Goal: Task Accomplishment & Management: Manage account settings

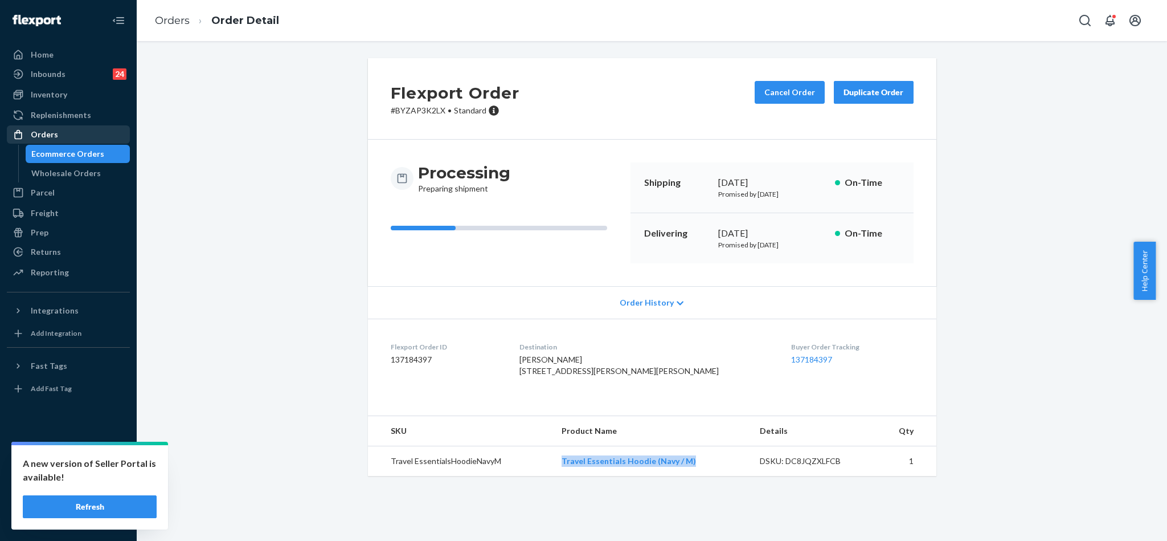
click at [77, 129] on div "Orders" at bounding box center [68, 134] width 121 height 16
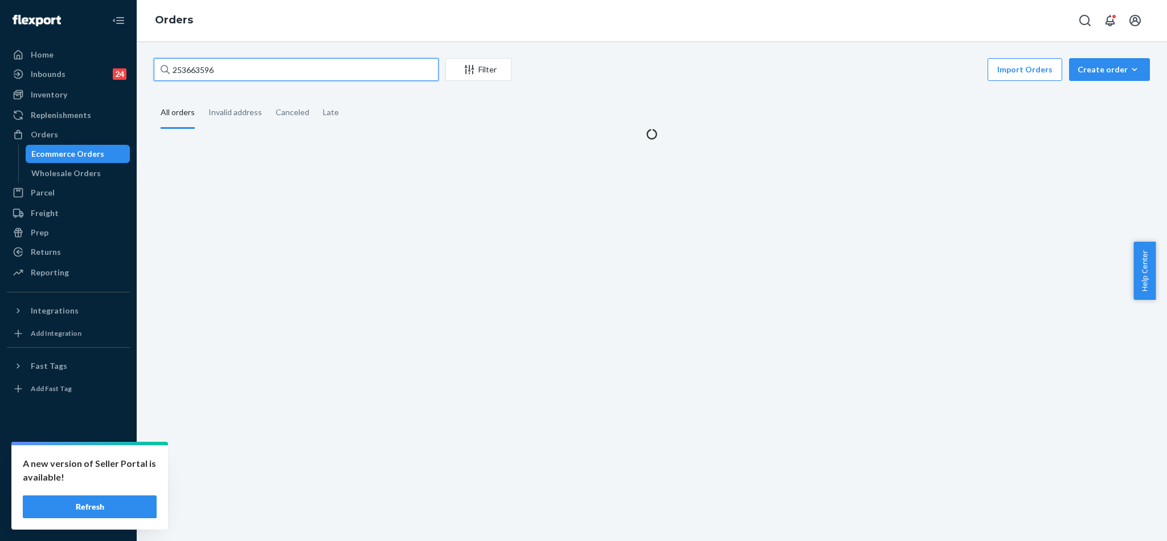
drag, startPoint x: 233, startPoint y: 75, endPoint x: 158, endPoint y: 55, distance: 77.8
click at [158, 55] on div "253663596 Filter Import Orders Create order Ecommerce order Removal order All o…" at bounding box center [652, 291] width 1031 height 500
paste input "255008978"
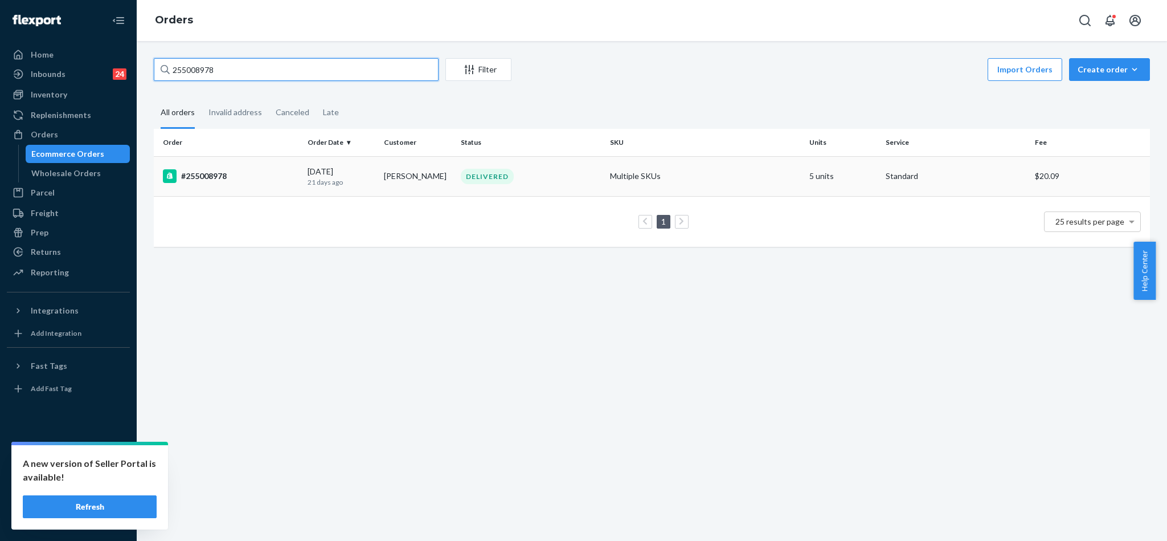
type input "255008978"
click at [219, 173] on div "#255008978" at bounding box center [231, 176] width 136 height 14
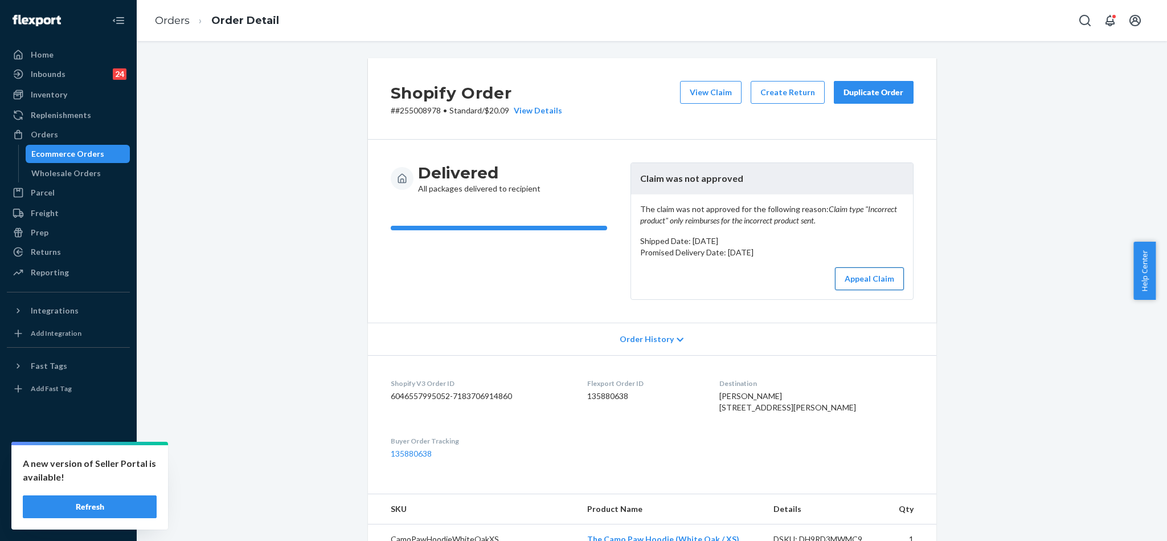
click at [873, 290] on button "Appeal Claim" at bounding box center [869, 278] width 69 height 23
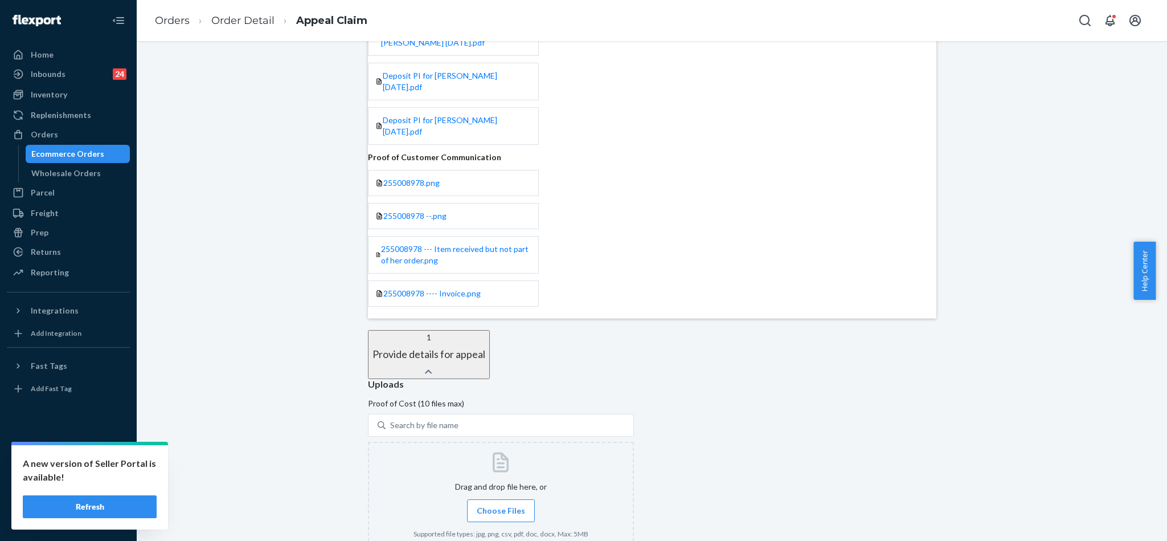
scroll to position [259, 0]
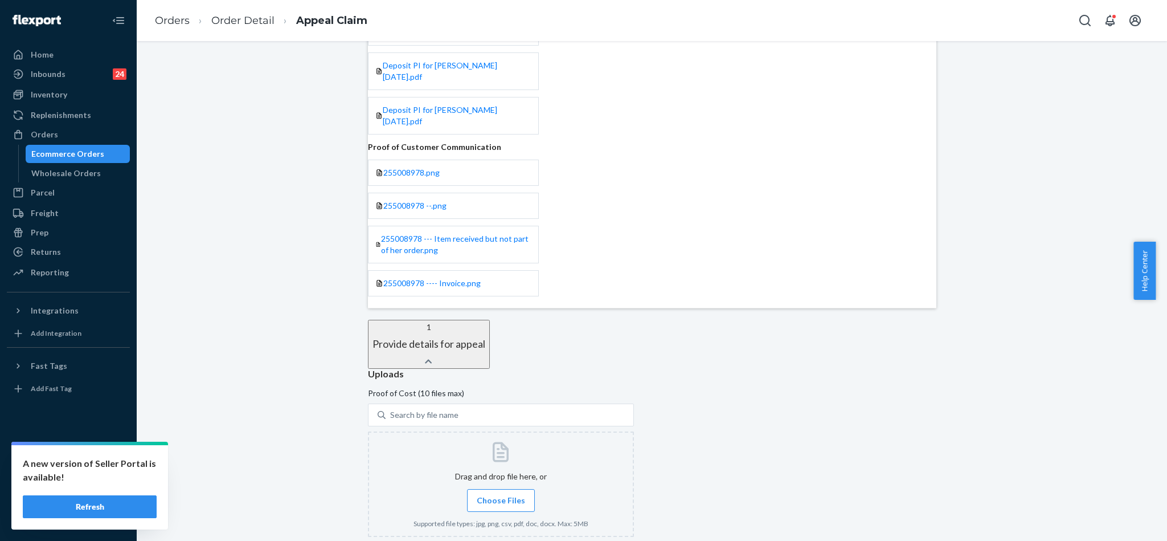
click at [530, 489] on label "Choose Files" at bounding box center [501, 500] width 68 height 23
click at [501, 494] on input "Choose Files" at bounding box center [501, 500] width 1 height 13
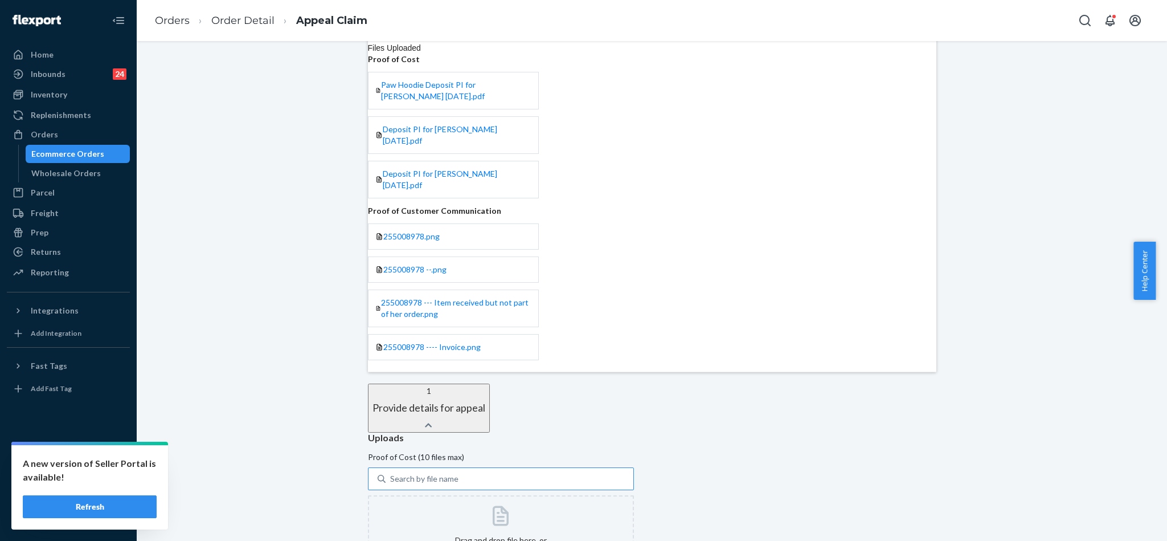
scroll to position [171, 0]
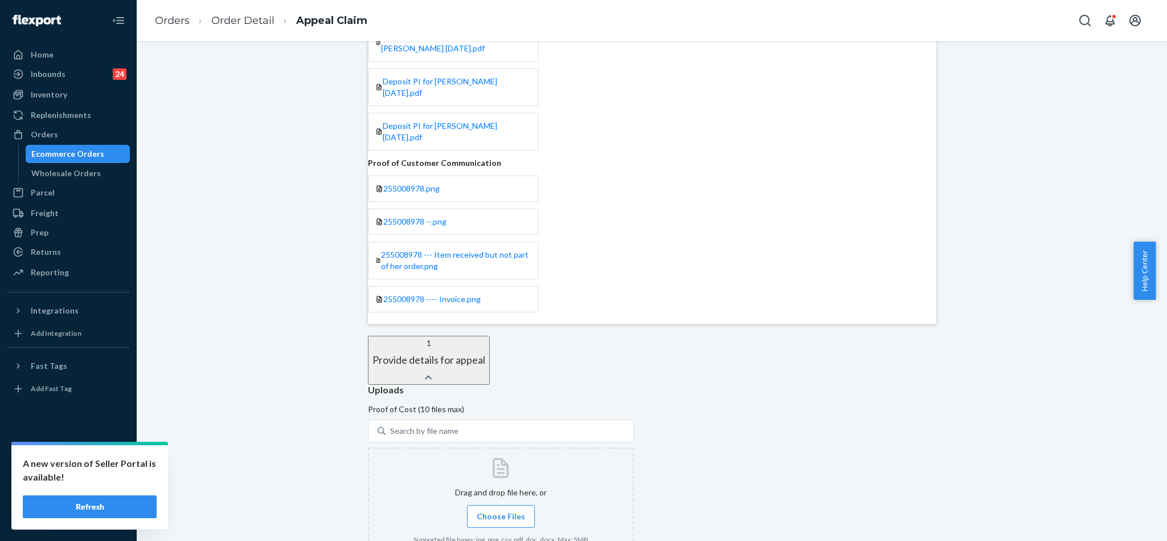
scroll to position [342, 0]
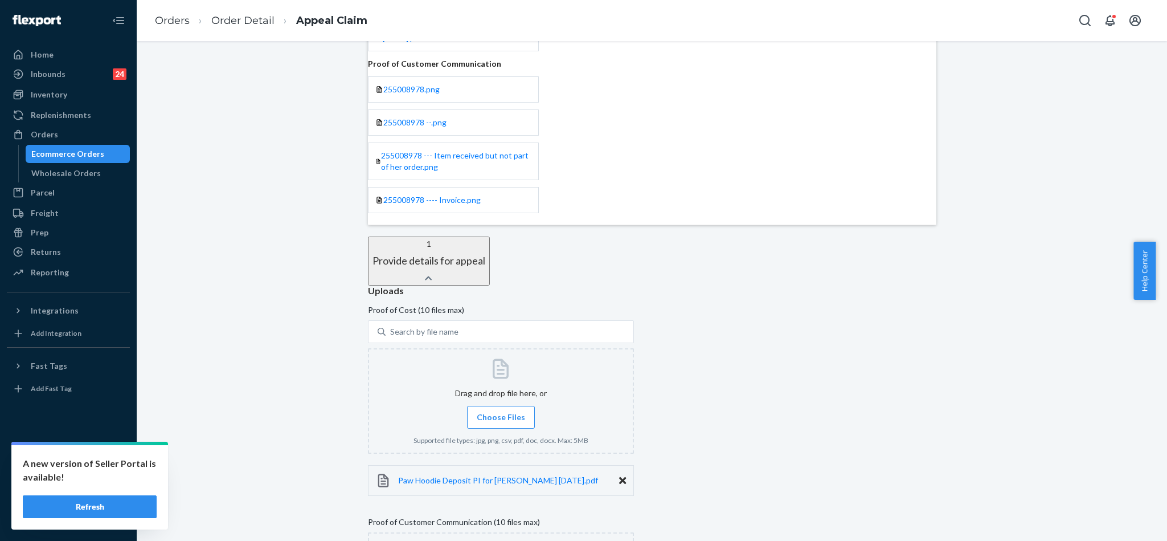
click at [525, 411] on span "Choose Files" at bounding box center [501, 416] width 48 height 11
click at [501, 411] on input "Choose Files" at bounding box center [501, 417] width 1 height 13
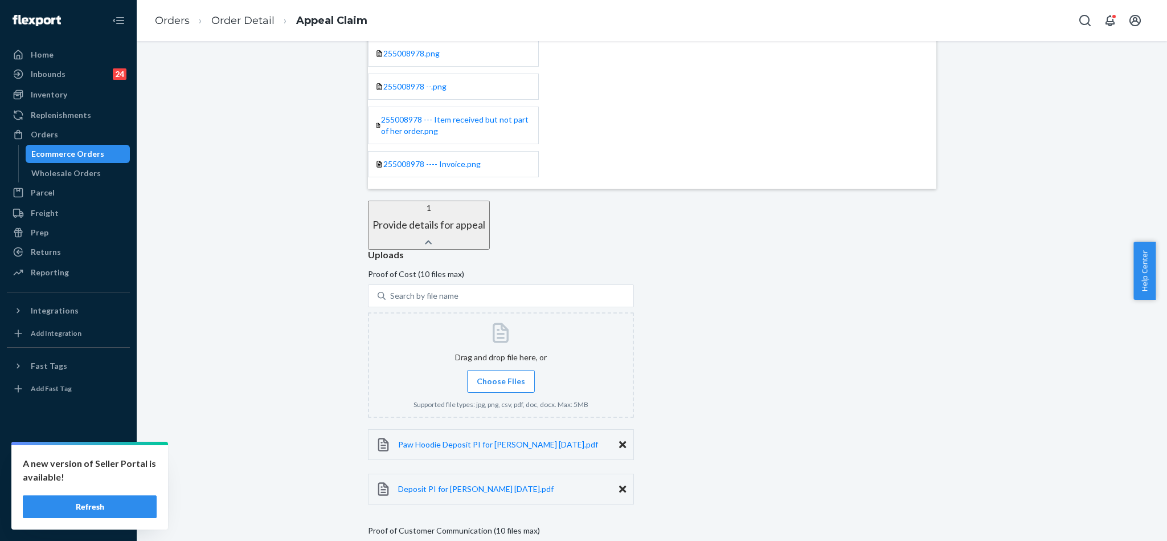
scroll to position [427, 0]
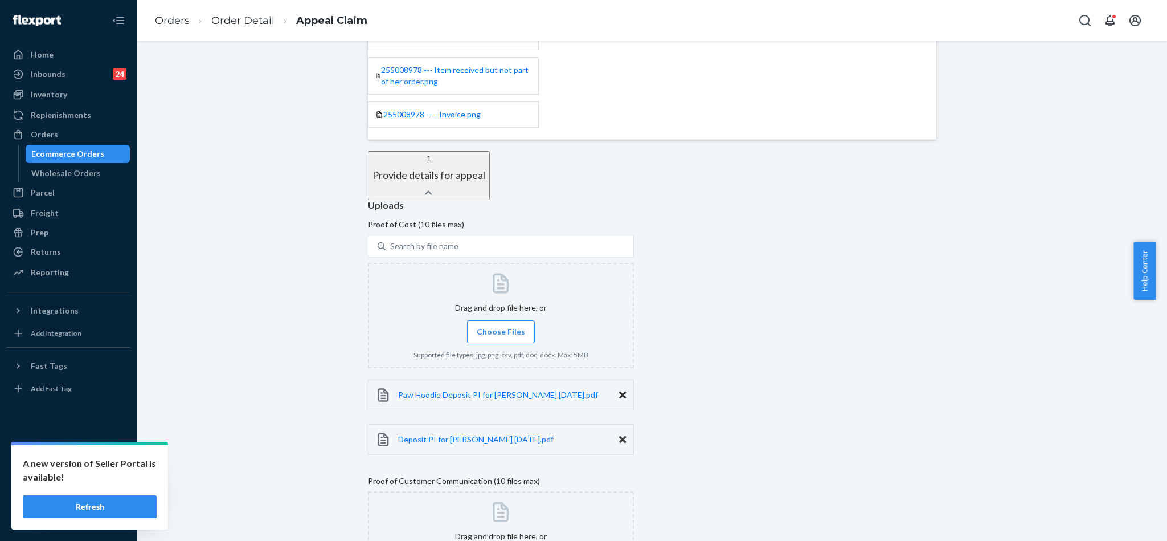
click at [525, 326] on span "Choose Files" at bounding box center [501, 331] width 48 height 11
click at [501, 325] on input "Choose Files" at bounding box center [501, 331] width 1 height 13
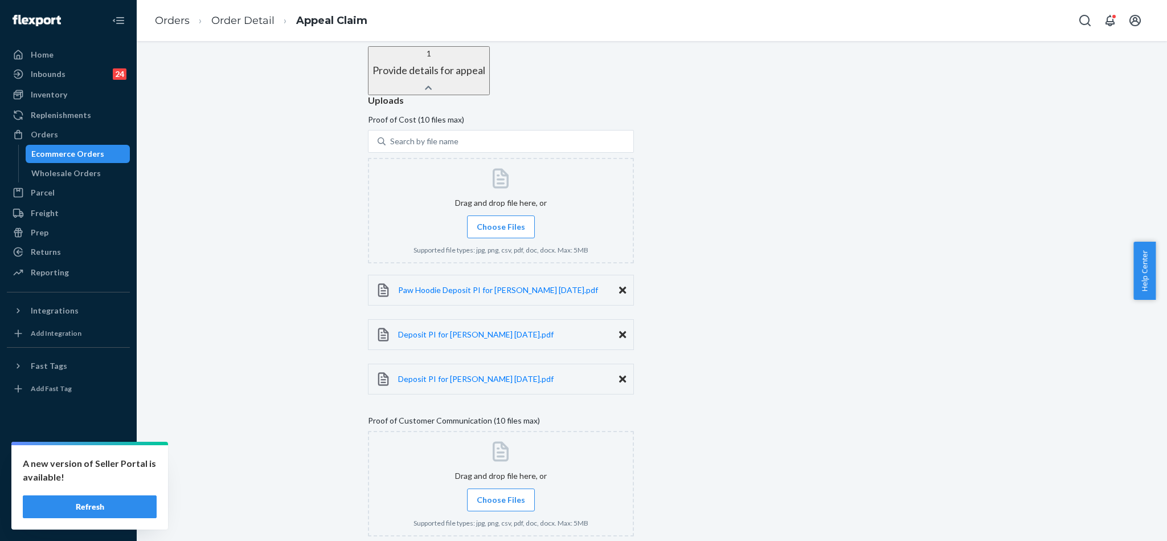
scroll to position [571, 0]
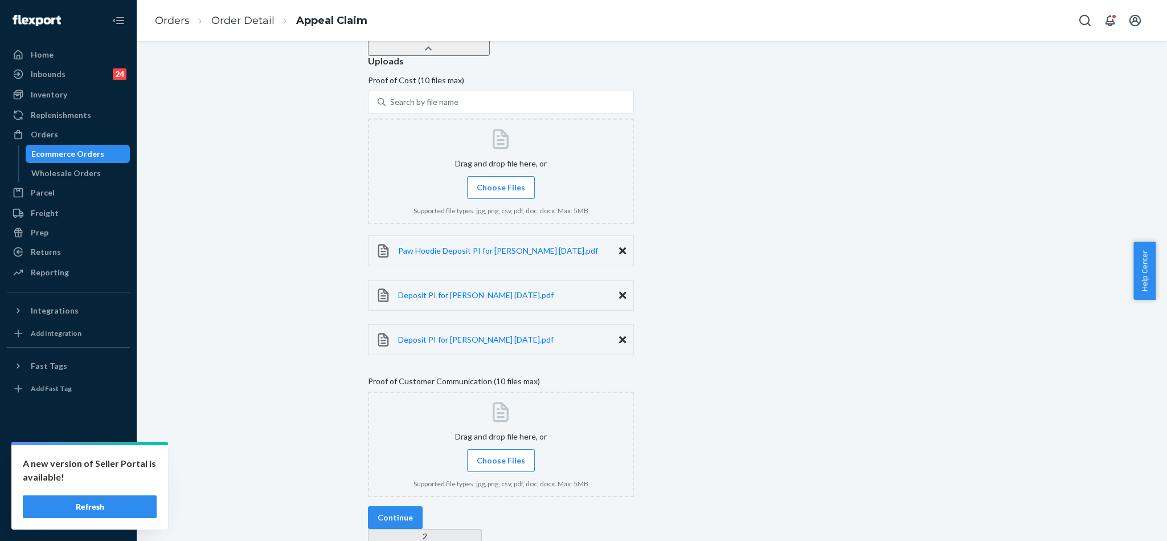
click at [501, 455] on span "Choose Files" at bounding box center [501, 460] width 48 height 11
click at [501, 454] on input "Choose Files" at bounding box center [501, 460] width 1 height 13
click at [455, 518] on span "255008978.png" at bounding box center [426, 523] width 56 height 10
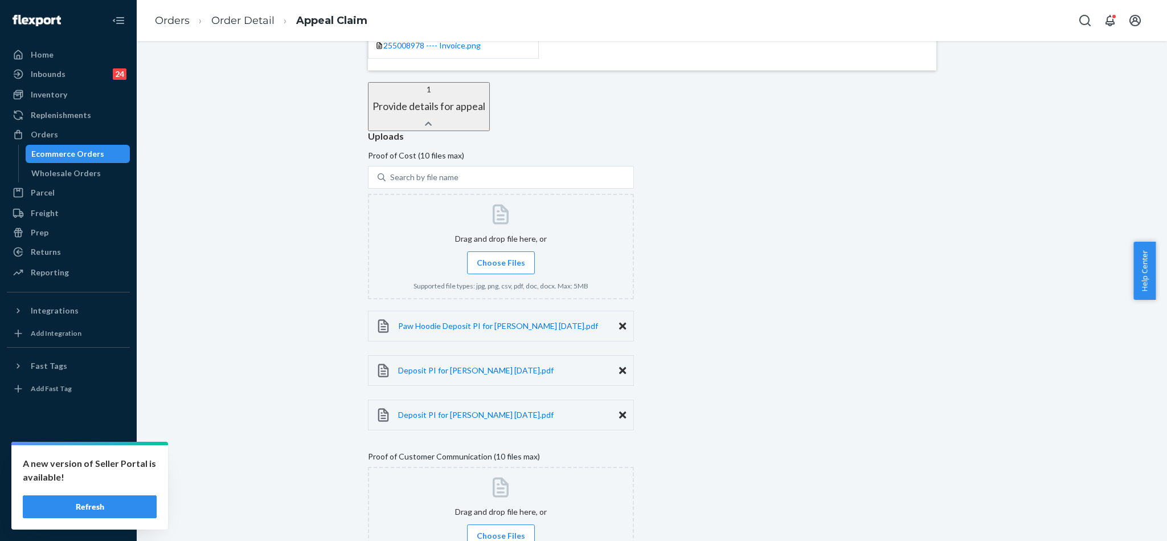
scroll to position [617, 0]
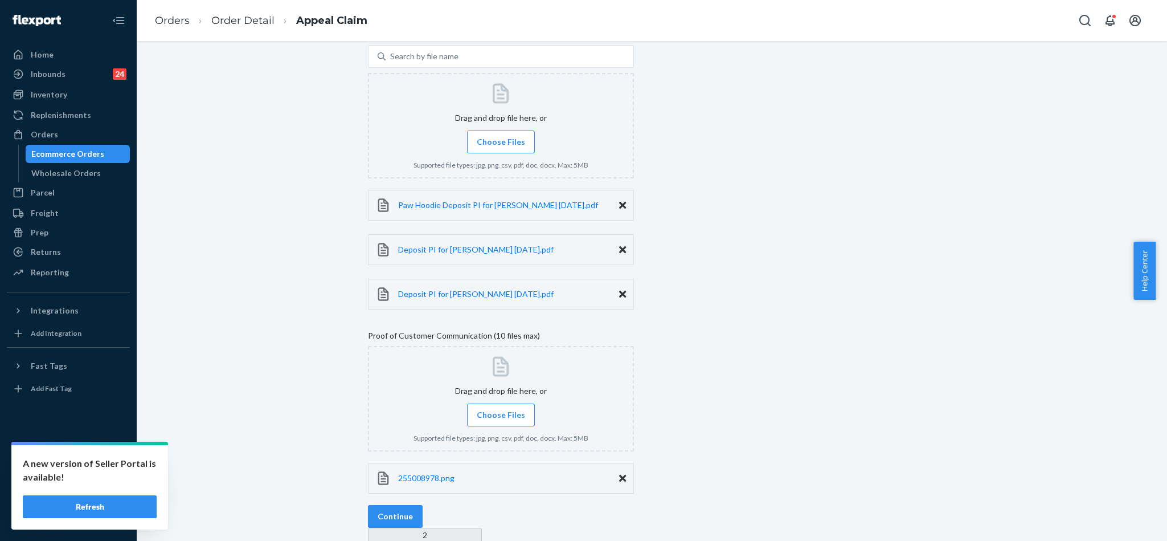
click at [517, 409] on span "Choose Files" at bounding box center [501, 414] width 48 height 11
click at [501, 409] on input "Choose Files" at bounding box center [501, 415] width 1 height 13
click at [513, 409] on span "Choose Files" at bounding box center [501, 414] width 48 height 11
click at [501, 409] on input "Choose Files" at bounding box center [501, 415] width 1 height 13
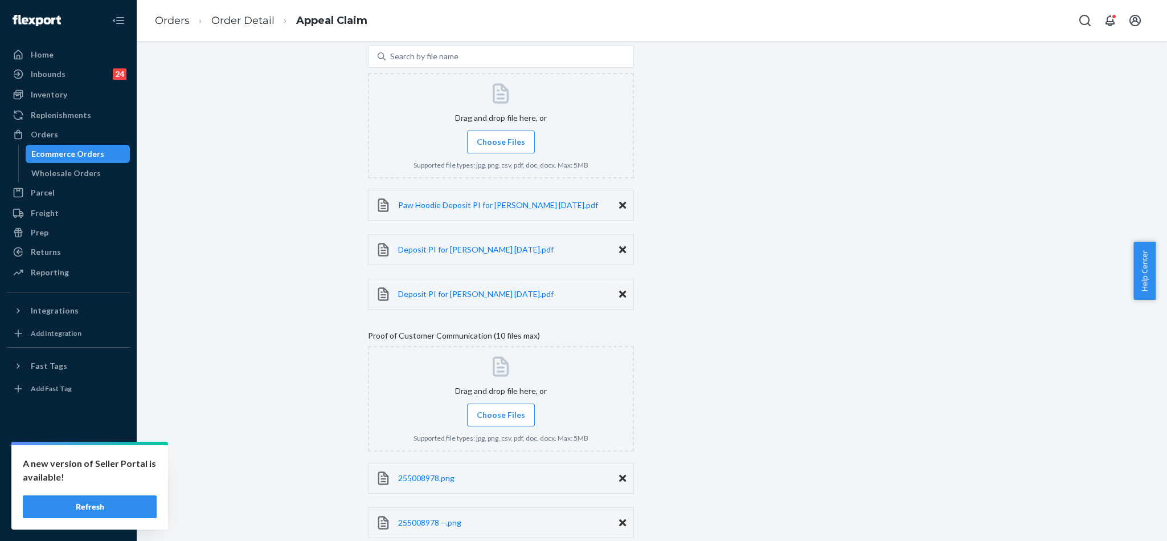
click at [525, 409] on span "Choose Files" at bounding box center [501, 414] width 48 height 11
click at [501, 409] on input "Choose Files" at bounding box center [501, 415] width 1 height 13
click at [521, 409] on span "Choose Files" at bounding box center [501, 414] width 48 height 11
click at [501, 409] on input "Choose Files" at bounding box center [501, 415] width 1 height 13
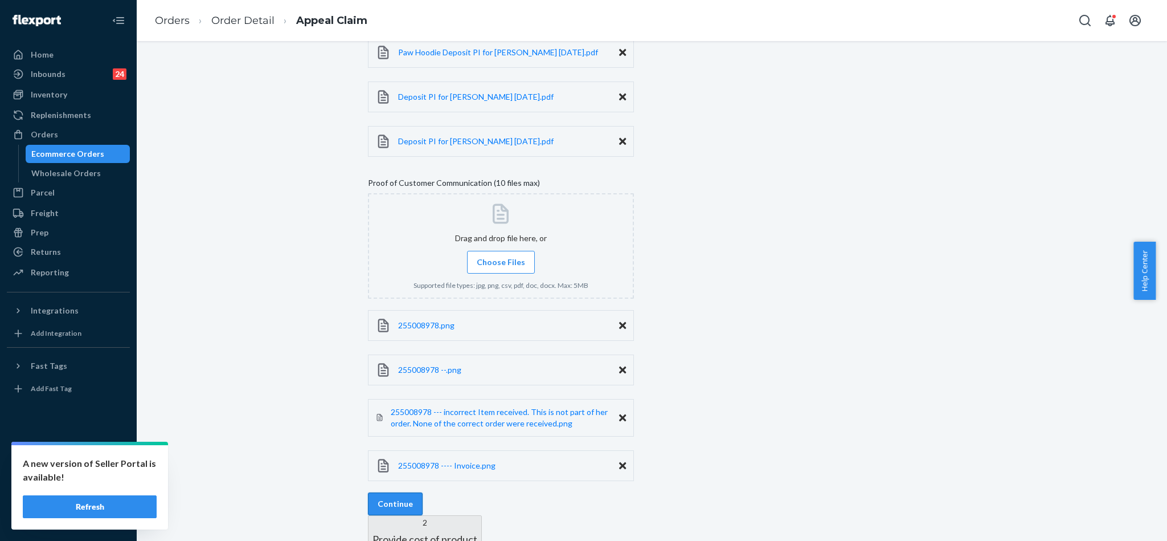
click at [423, 492] on button "Continue" at bounding box center [395, 503] width 55 height 23
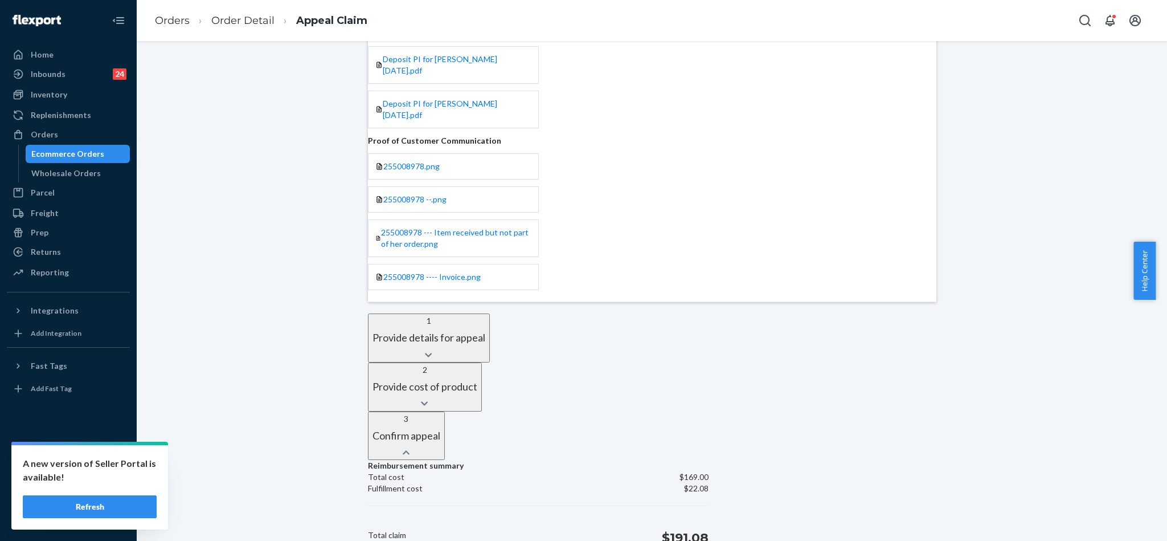
scroll to position [274, 0]
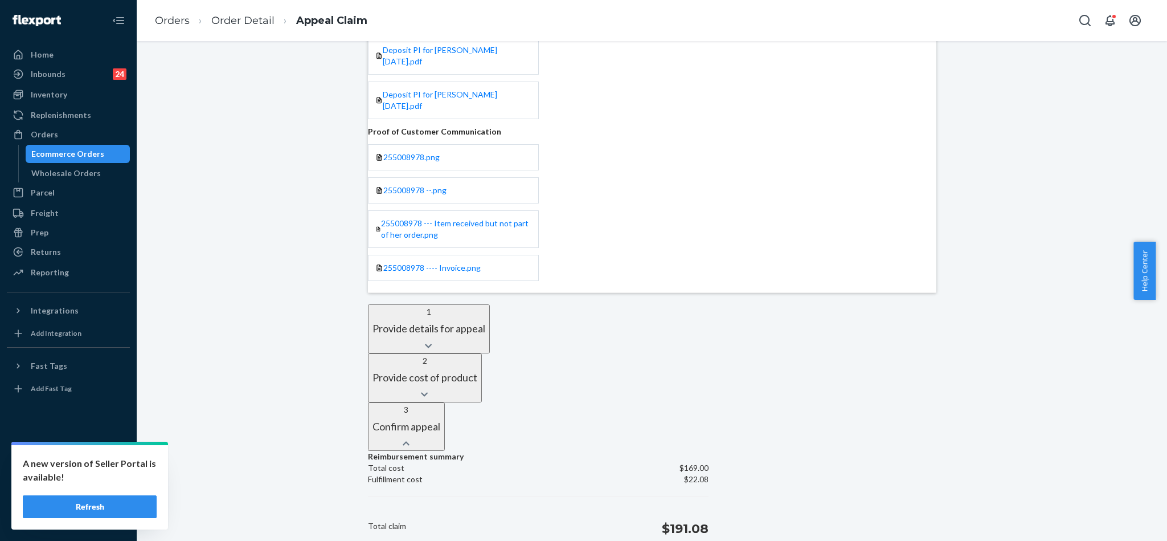
drag, startPoint x: 462, startPoint y: 501, endPoint x: 491, endPoint y: 485, distance: 32.4
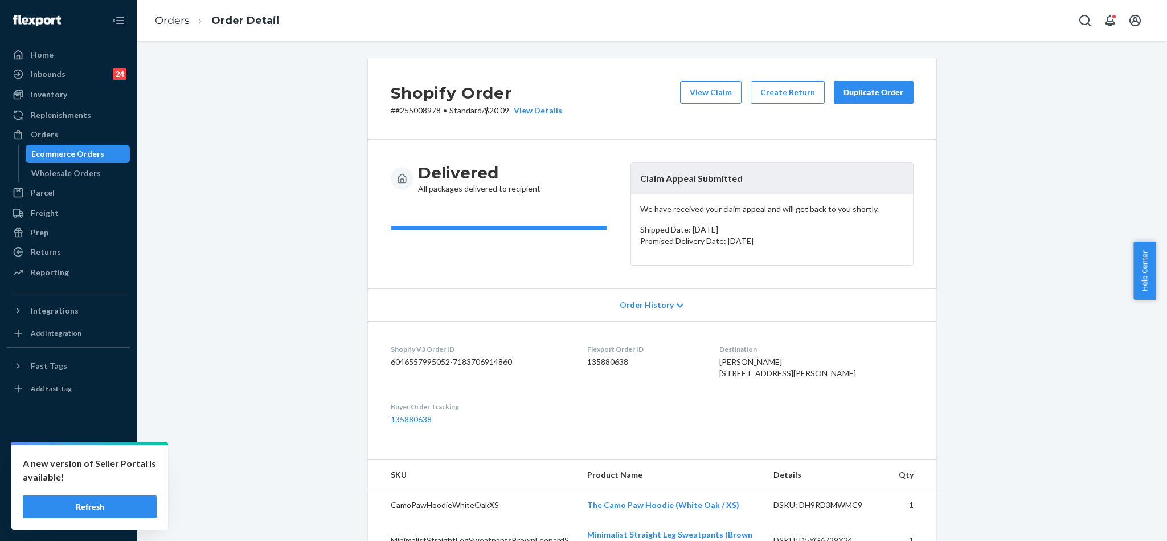
click at [848, 93] on div "Duplicate Order" at bounding box center [874, 92] width 60 height 11
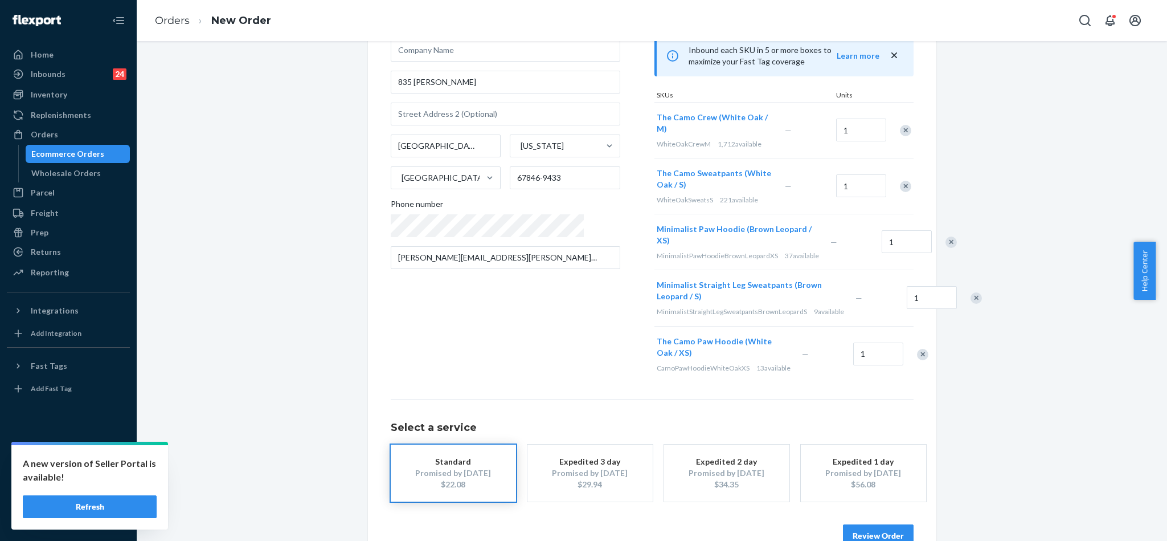
scroll to position [132, 0]
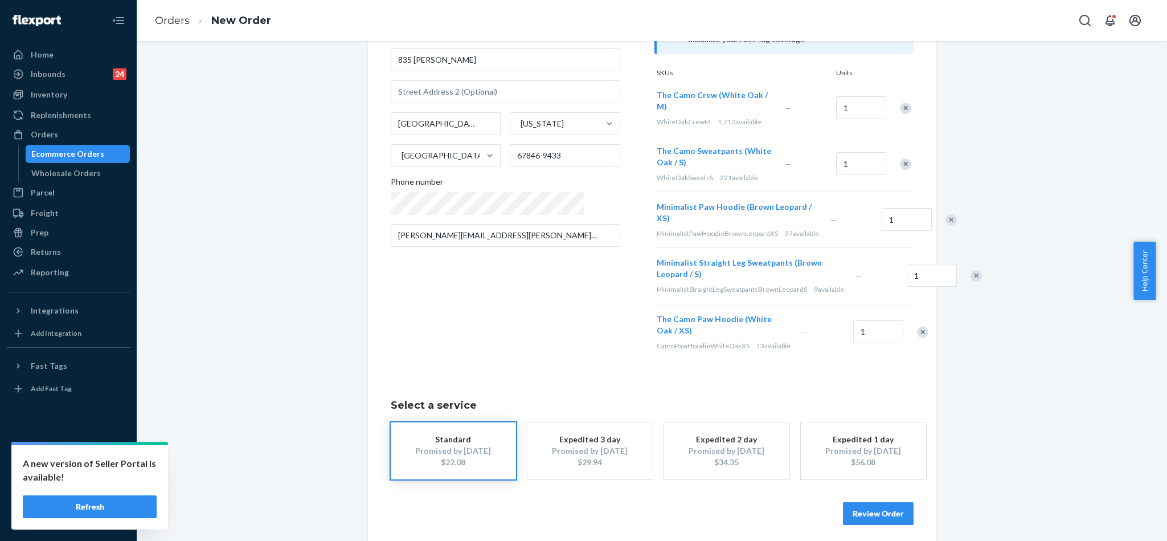
click at [854, 503] on button "Review Order" at bounding box center [878, 513] width 71 height 23
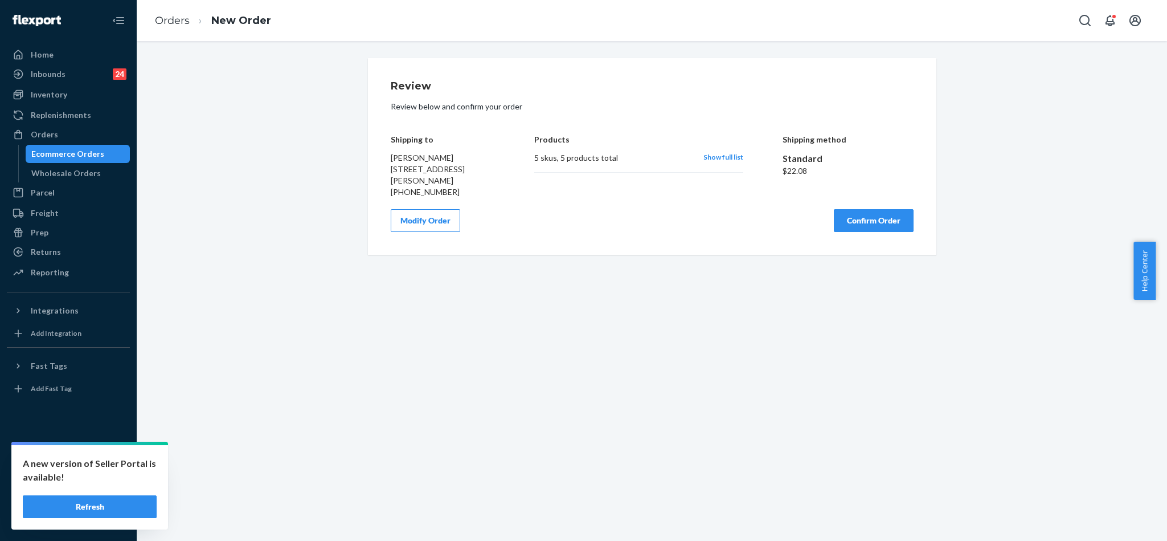
click at [887, 219] on button "Confirm Order" at bounding box center [874, 220] width 80 height 23
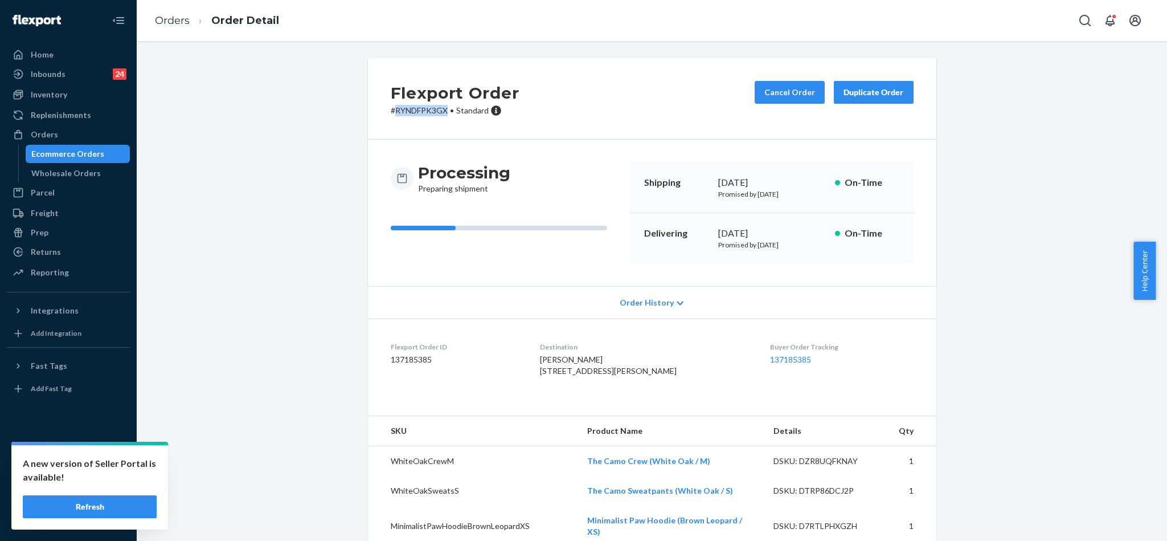
drag, startPoint x: 441, startPoint y: 108, endPoint x: 388, endPoint y: 113, distance: 53.2
click at [391, 113] on p "# RYNDFPK3GX • Standard" at bounding box center [455, 110] width 129 height 11
copy p "RYNDFPK3GX"
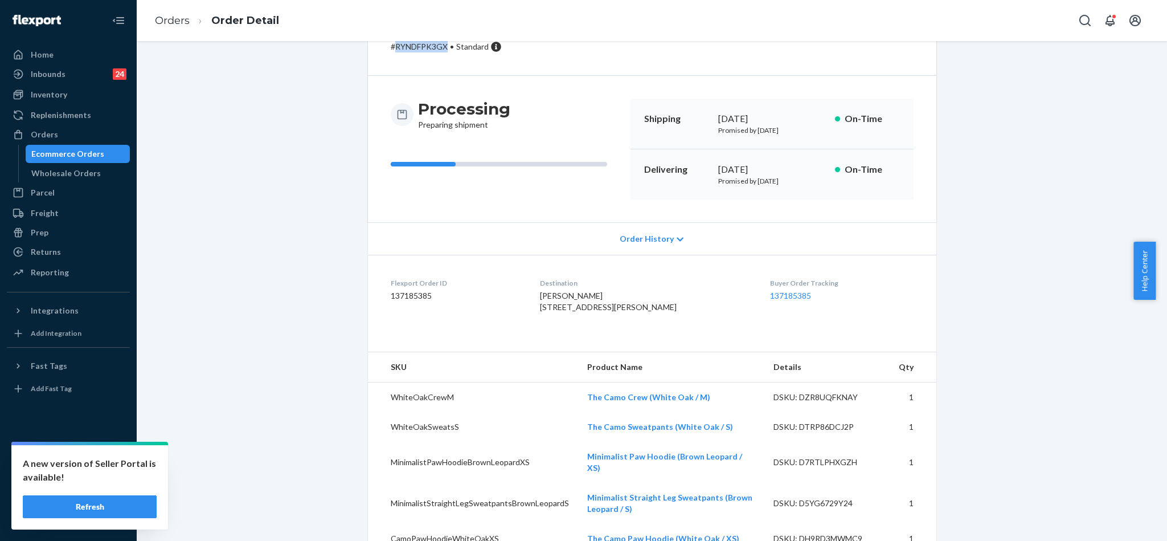
scroll to position [103, 0]
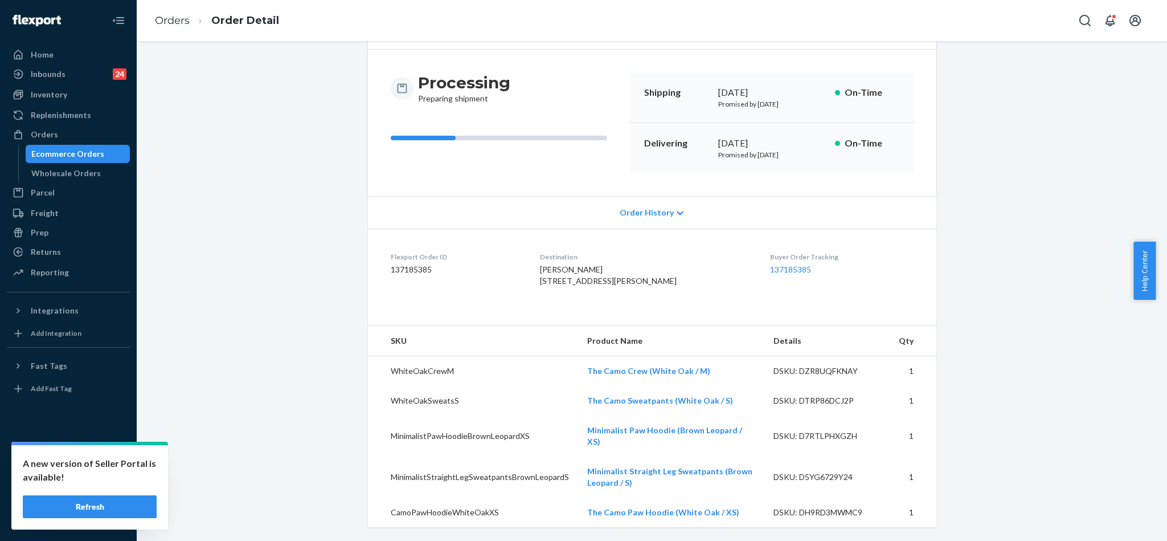
drag, startPoint x: 542, startPoint y: 267, endPoint x: 624, endPoint y: 280, distance: 82.5
click at [624, 280] on dl "Flexport Order ID 137185385 Destination [PERSON_NAME] [STREET_ADDRESS][PERSON_N…" at bounding box center [652, 270] width 569 height 85
copy span "[STREET_ADDRESS][PERSON_NAME]"
drag, startPoint x: 699, startPoint y: 385, endPoint x: 576, endPoint y: 385, distance: 123.1
click at [578, 385] on td "The Camo Crew (White Oak / M)" at bounding box center [671, 371] width 186 height 30
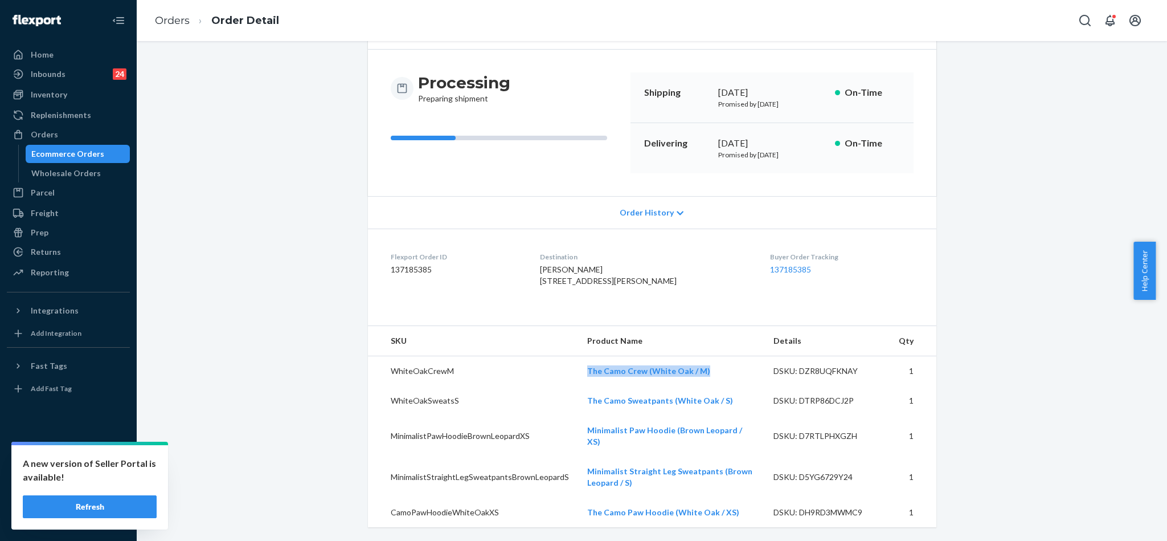
copy link "The Camo Crew (White Oak / M)"
drag, startPoint x: 715, startPoint y: 412, endPoint x: 574, endPoint y: 421, distance: 141.0
click at [578, 415] on td "The Camo Sweatpants (White Oak / S)" at bounding box center [671, 401] width 186 height 30
copy link "The Camo Sweatpants (White Oak / S)"
drag, startPoint x: 742, startPoint y: 441, endPoint x: 578, endPoint y: 445, distance: 164.1
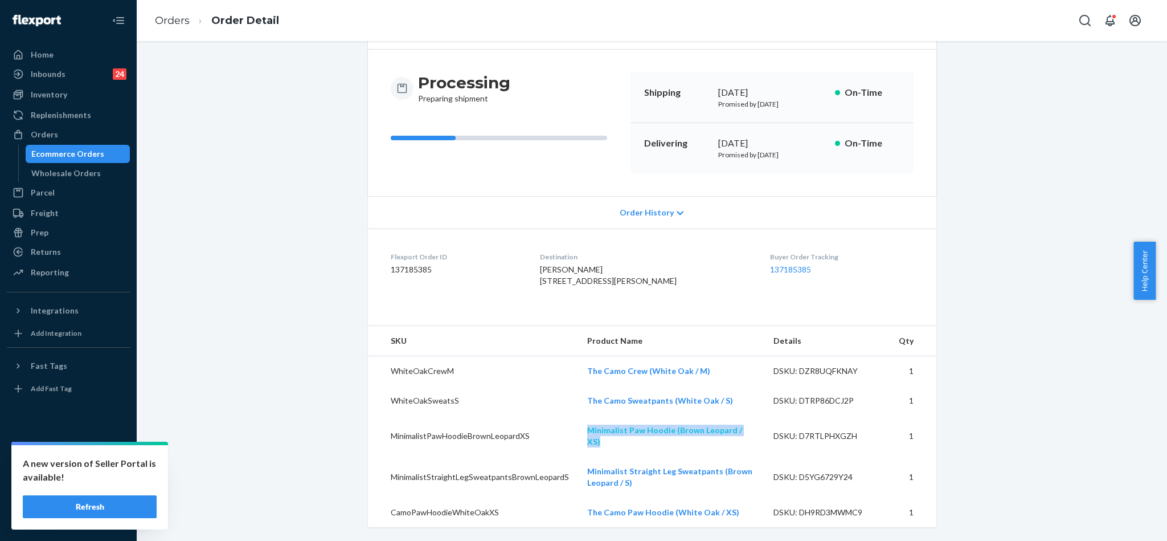
click at [578, 445] on td "Minimalist Paw Hoodie (Brown Leopard / XS)" at bounding box center [671, 435] width 186 height 41
copy link "Minimalist Paw Hoodie (Brown Leopard / XS)"
drag, startPoint x: 732, startPoint y: 474, endPoint x: 636, endPoint y: 484, distance: 96.2
click at [636, 483] on td "Minimalist Straight Leg Sweatpants (Brown Leopard / S)" at bounding box center [671, 476] width 186 height 41
click at [643, 492] on td "Minimalist Straight Leg Sweatpants (Brown Leopard / S)" at bounding box center [671, 476] width 186 height 41
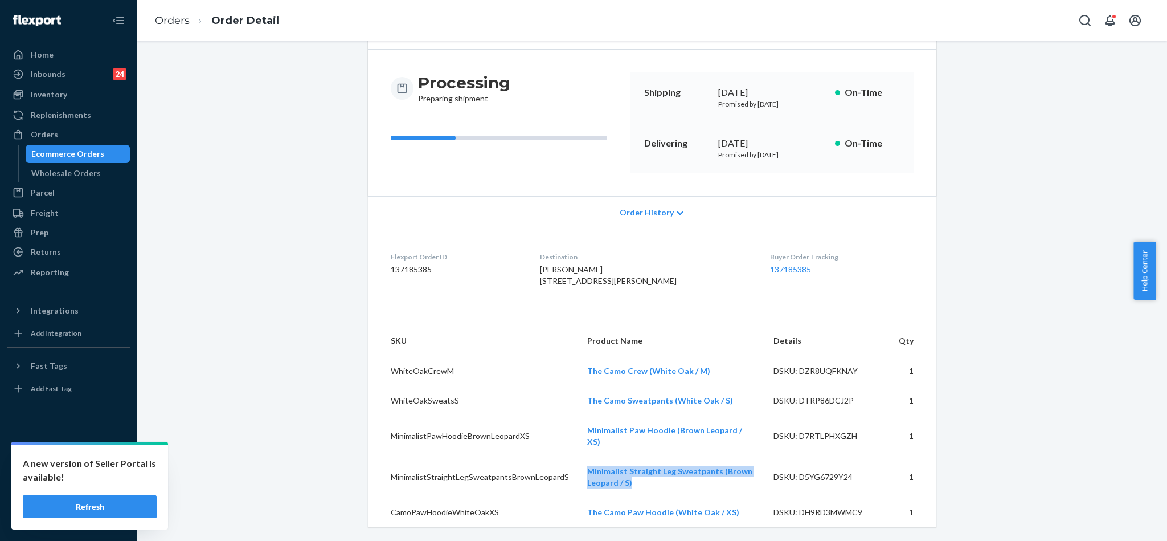
drag, startPoint x: 636, startPoint y: 489, endPoint x: 573, endPoint y: 467, distance: 66.8
click at [578, 467] on td "Minimalist Straight Leg Sweatpants (Brown Leopard / S)" at bounding box center [671, 476] width 186 height 41
copy link "Minimalist Straight Leg Sweatpants (Brown Leopard / S)"
drag, startPoint x: 696, startPoint y: 512, endPoint x: 571, endPoint y: 513, distance: 125.4
click at [578, 513] on td "The Camo Paw Hoodie (White Oak / XS)" at bounding box center [671, 512] width 186 height 30
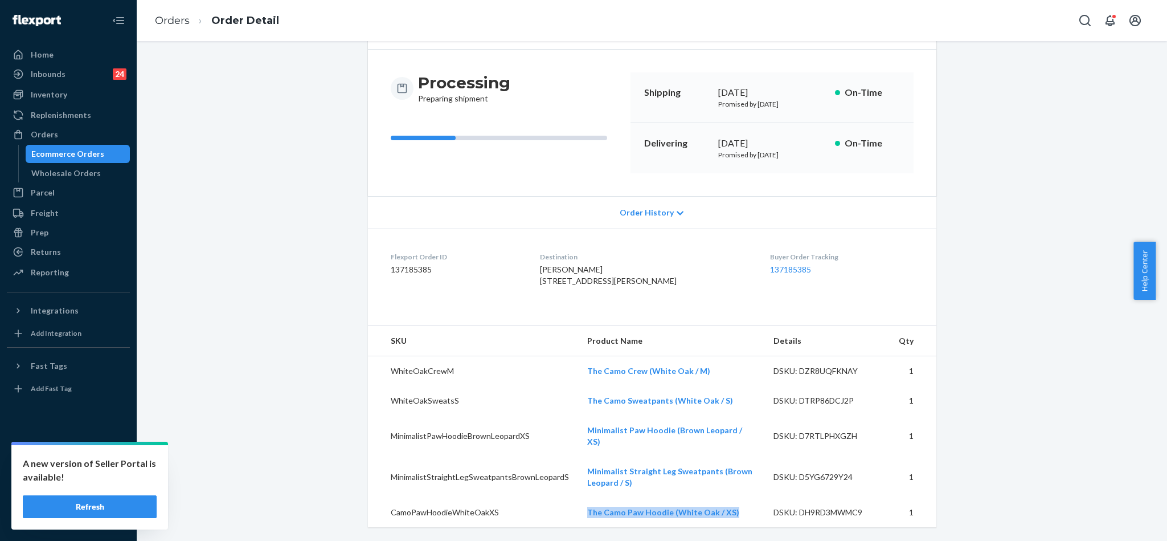
copy link "The Camo Paw Hoodie (White Oak / XS)"
click at [67, 134] on div "Orders" at bounding box center [68, 134] width 121 height 16
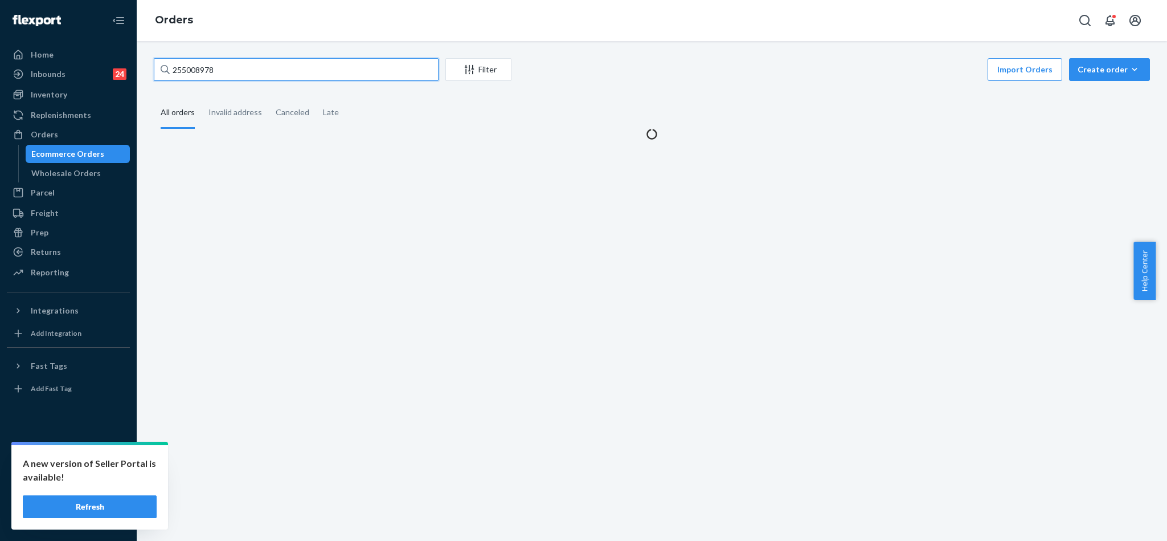
drag, startPoint x: 197, startPoint y: 67, endPoint x: 128, endPoint y: -12, distance: 104.2
click at [128, 0] on html "A new version of Seller Portal is available! Refresh Home Inbounds 24 Shipping …" at bounding box center [583, 270] width 1167 height 541
paste input "255228588"
type input "255228588"
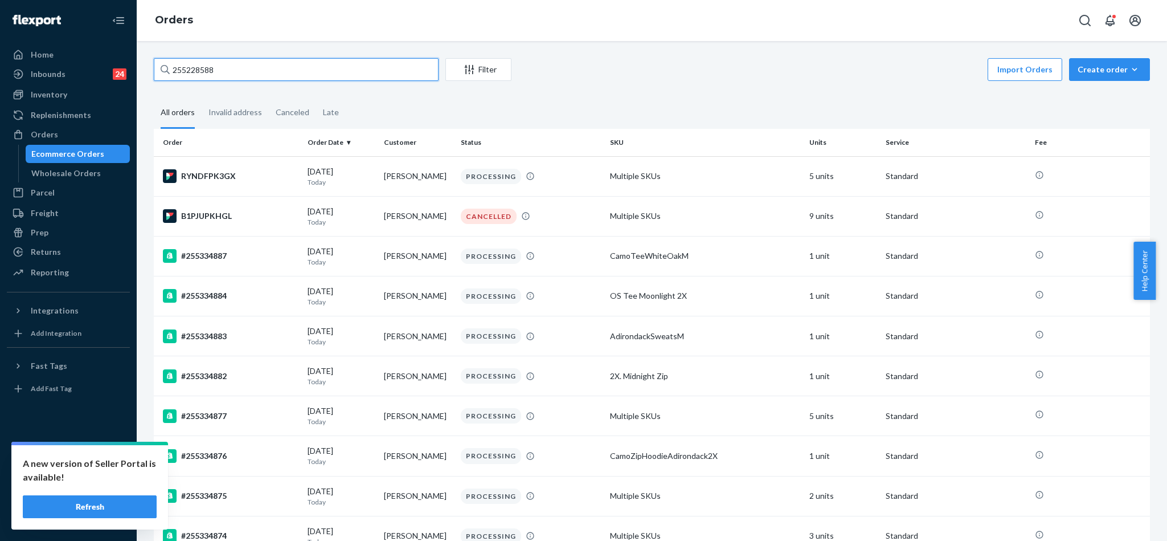
drag, startPoint x: 241, startPoint y: 73, endPoint x: 137, endPoint y: 68, distance: 104.4
click at [137, 68] on div "255228588 Filter Import Orders Create order Ecommerce order Removal order All o…" at bounding box center [652, 291] width 1031 height 500
paste input "255228588"
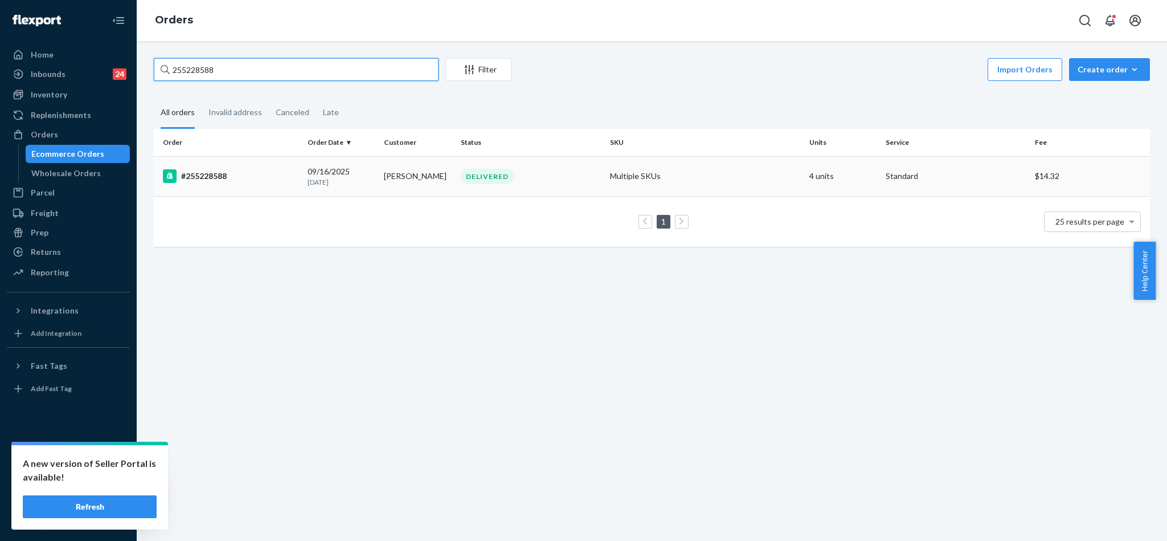
type input "255228588"
click at [223, 179] on div "#255228588" at bounding box center [231, 176] width 136 height 14
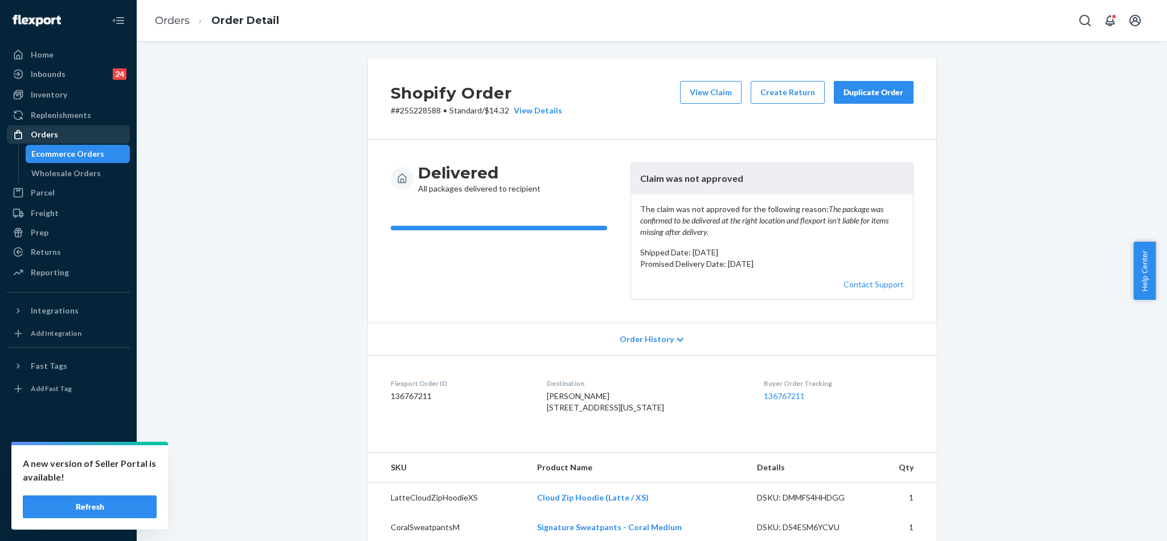
click at [51, 132] on div "Orders" at bounding box center [44, 134] width 27 height 11
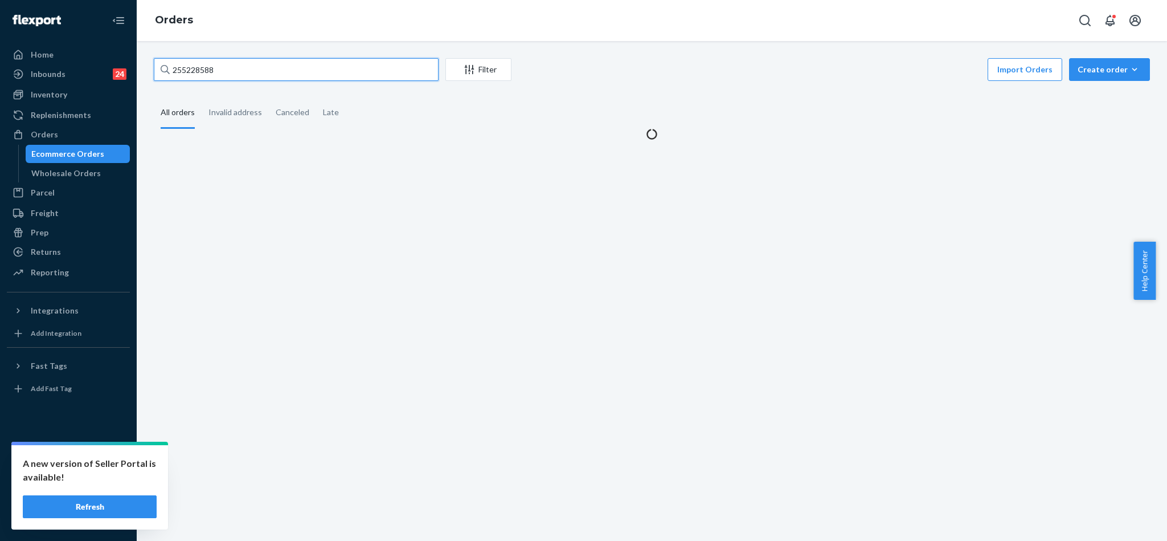
drag, startPoint x: 235, startPoint y: 67, endPoint x: 105, endPoint y: 36, distance: 133.6
click at [104, 38] on div "Home Inbounds 24 Shipping Plans Problems 24 Inventory Products Replenishments O…" at bounding box center [583, 270] width 1167 height 541
paste input "255154648"
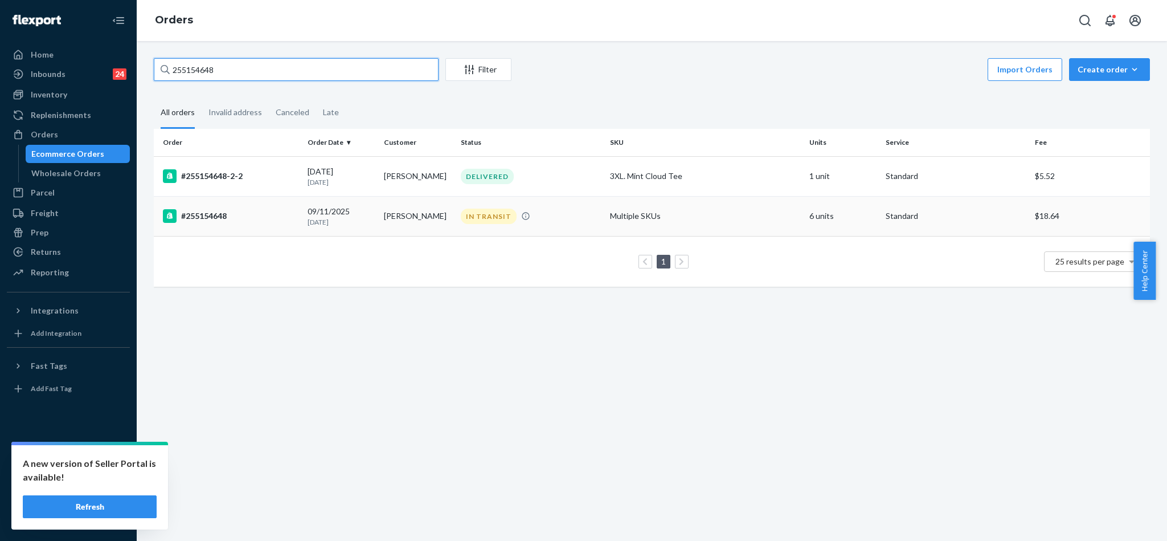
type input "255154648"
click at [219, 216] on div "#255154648" at bounding box center [231, 216] width 136 height 14
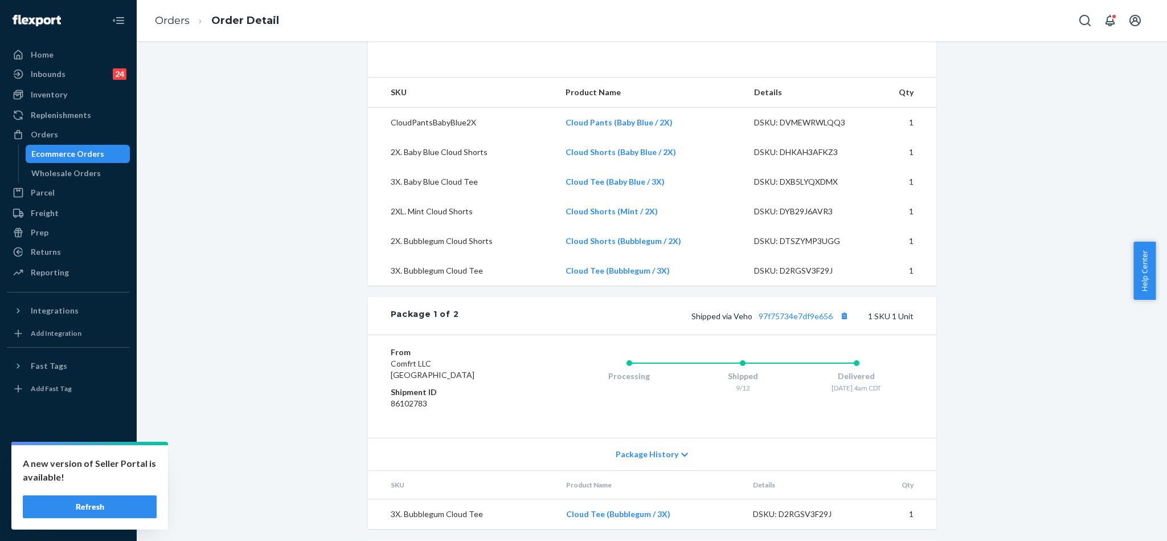
scroll to position [342, 0]
click at [814, 317] on link "97f75734e7df9e656" at bounding box center [796, 313] width 74 height 10
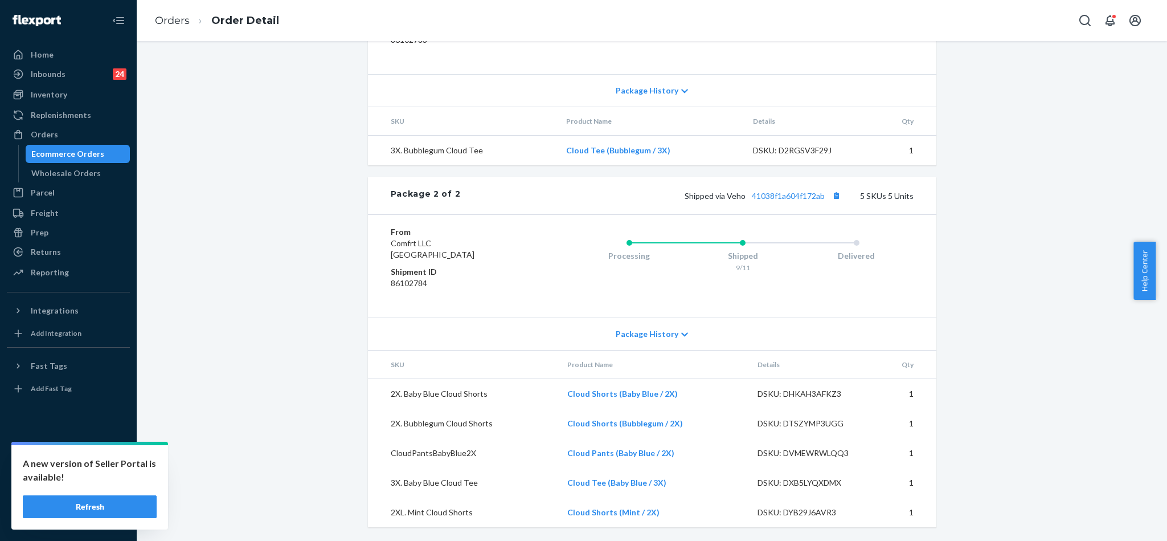
scroll to position [727, 0]
click at [797, 197] on link "41038f1a604f172ab" at bounding box center [788, 196] width 73 height 10
drag, startPoint x: 824, startPoint y: 197, endPoint x: 744, endPoint y: 195, distance: 80.4
click at [744, 195] on span "Shipped via Veho 41038f1a604f172ab" at bounding box center [765, 196] width 160 height 10
copy link "41038f1a604f172ab"
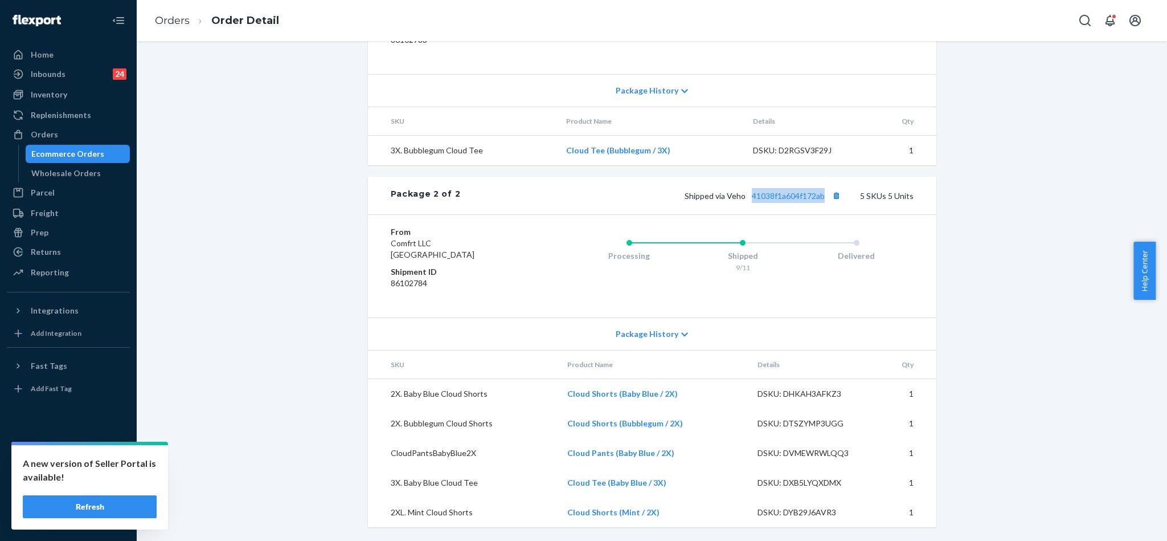
copy link "41038f1a604f172ab"
click at [42, 130] on div "Orders" at bounding box center [44, 134] width 27 height 11
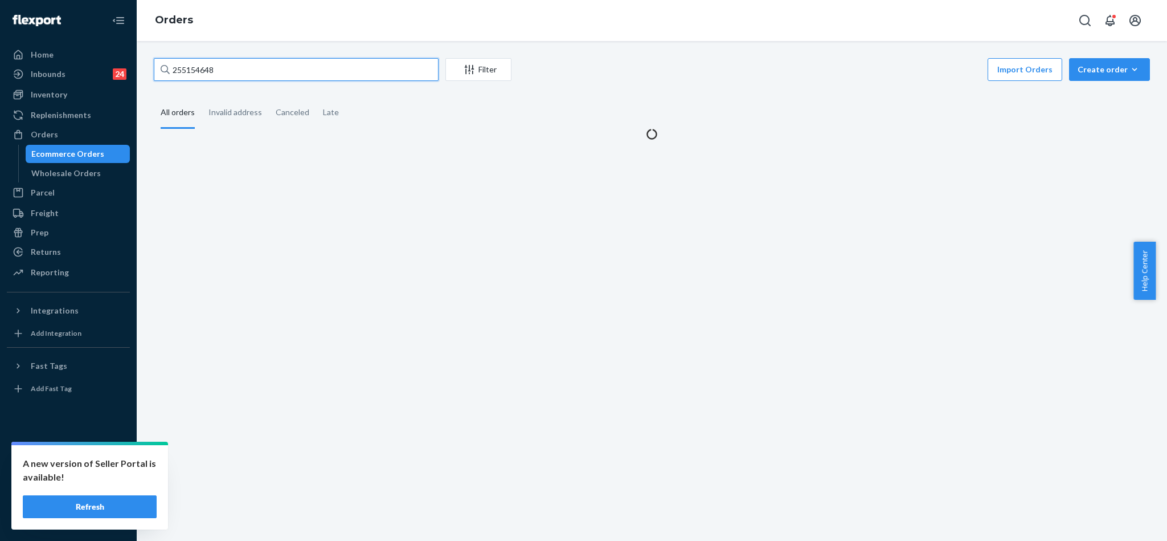
drag, startPoint x: 219, startPoint y: 64, endPoint x: 132, endPoint y: 62, distance: 87.2
click at [132, 62] on div "Home Inbounds 24 Shipping Plans Problems 24 Inventory Products Replenishments O…" at bounding box center [583, 270] width 1167 height 541
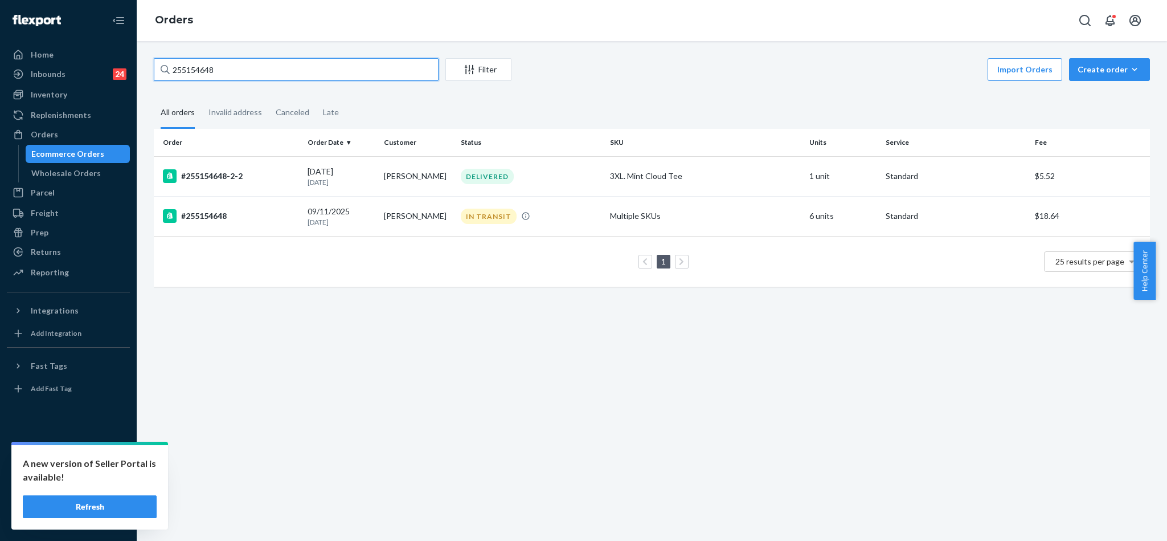
paste input "310183"
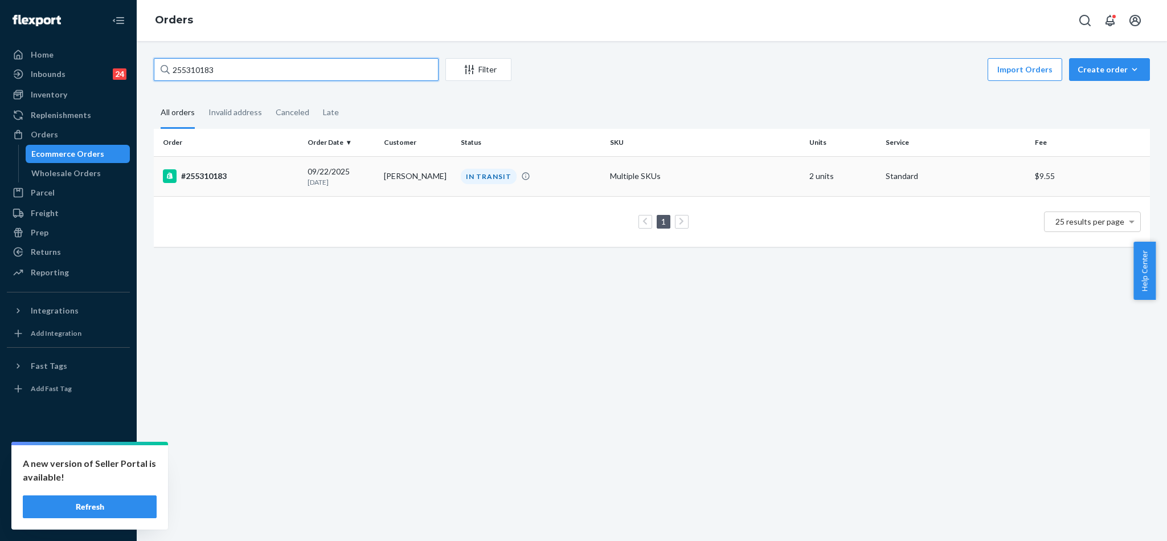
type input "255310183"
click at [220, 176] on div "#255310183" at bounding box center [231, 176] width 136 height 14
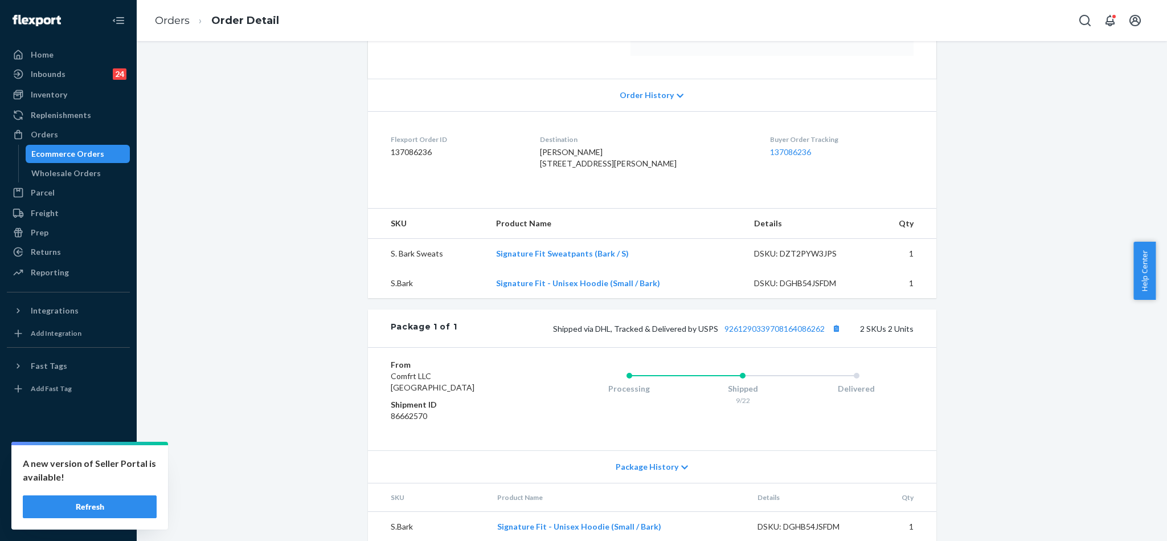
scroll to position [276, 0]
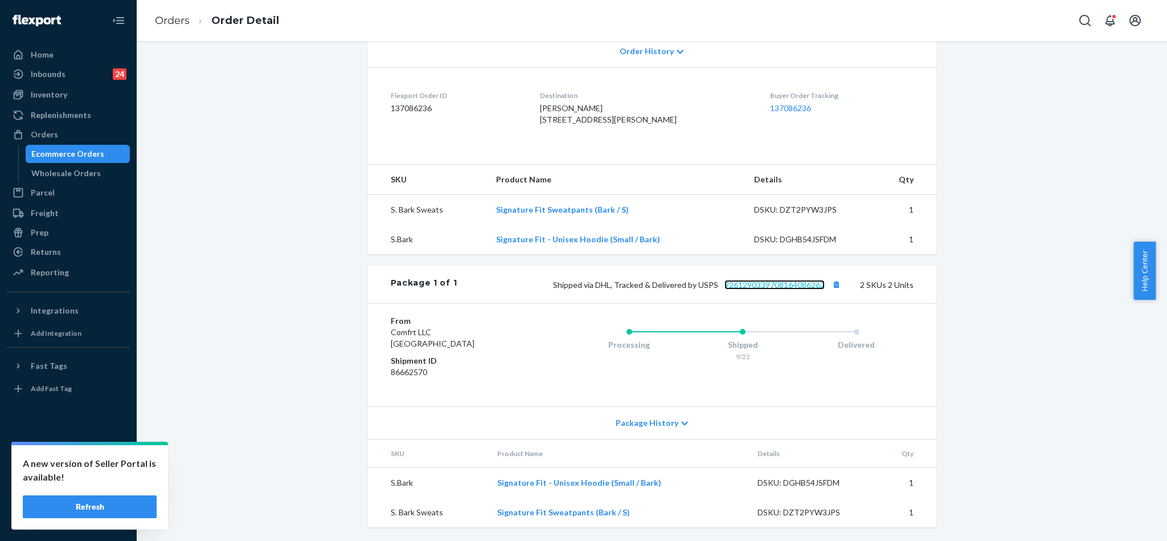
click at [795, 286] on link "9261290339708164086262" at bounding box center [775, 285] width 100 height 10
drag, startPoint x: 823, startPoint y: 284, endPoint x: 718, endPoint y: 291, distance: 104.5
click at [718, 291] on div "Shipped via DHL, Tracked & Delivered by USPS 9261290339708164086262 2 SKUs 2 Un…" at bounding box center [685, 284] width 456 height 15
copy link "9261290339708164086262"
click at [55, 136] on div "Orders" at bounding box center [68, 134] width 121 height 16
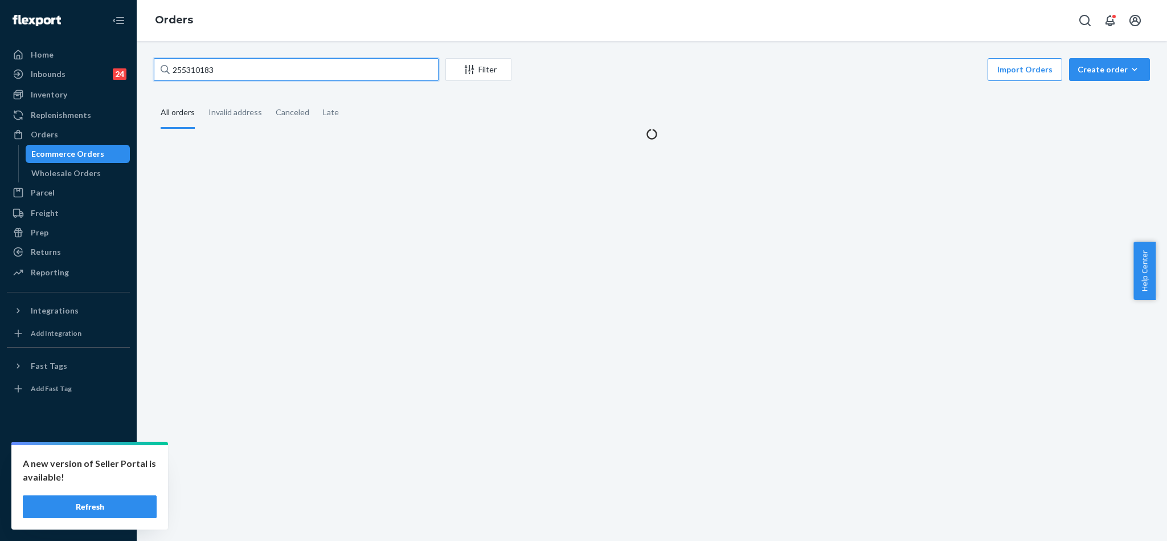
drag, startPoint x: 216, startPoint y: 62, endPoint x: 171, endPoint y: 43, distance: 48.8
click at [171, 43] on div "255310183 Filter Import Orders Create order Ecommerce order Removal order All o…" at bounding box center [652, 291] width 1031 height 500
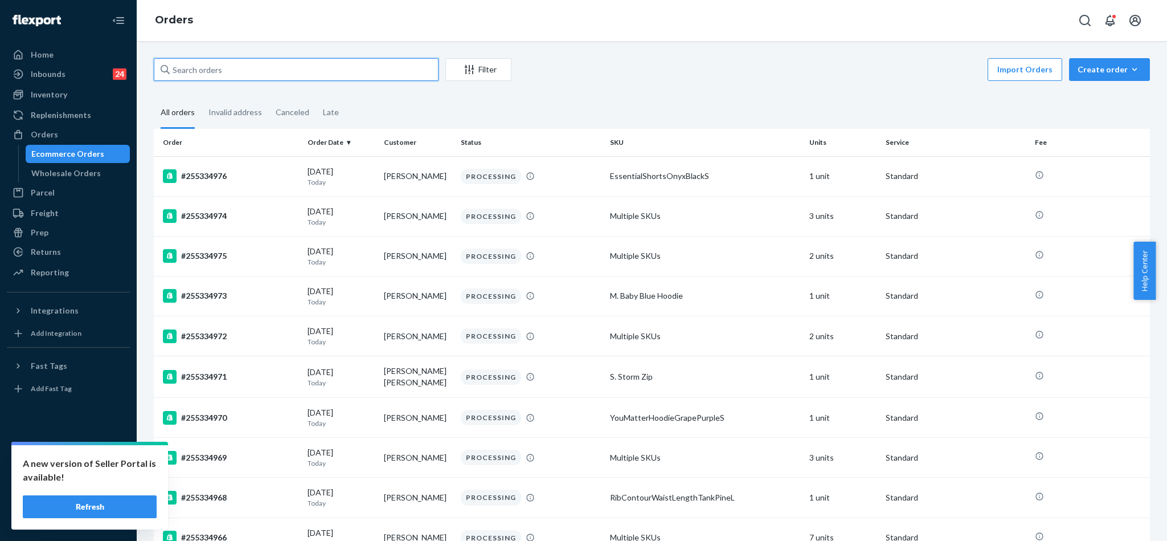
click at [210, 72] on input "text" at bounding box center [296, 69] width 285 height 23
paste input "255076218"
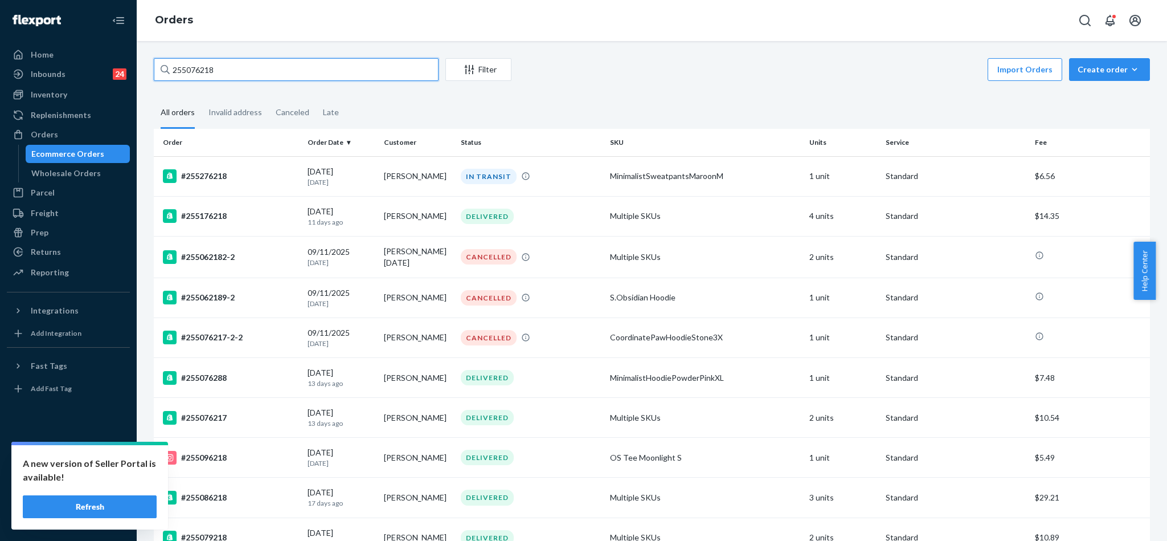
type input "255076218"
click at [60, 95] on div "Inventory" at bounding box center [49, 94] width 36 height 11
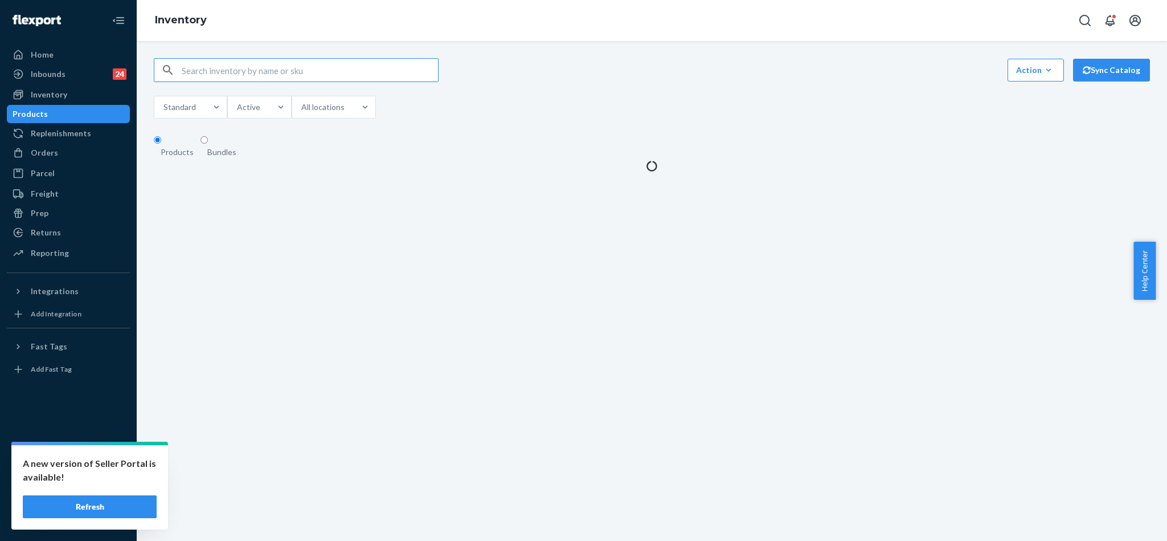
click at [258, 74] on input "text" at bounding box center [310, 70] width 256 height 23
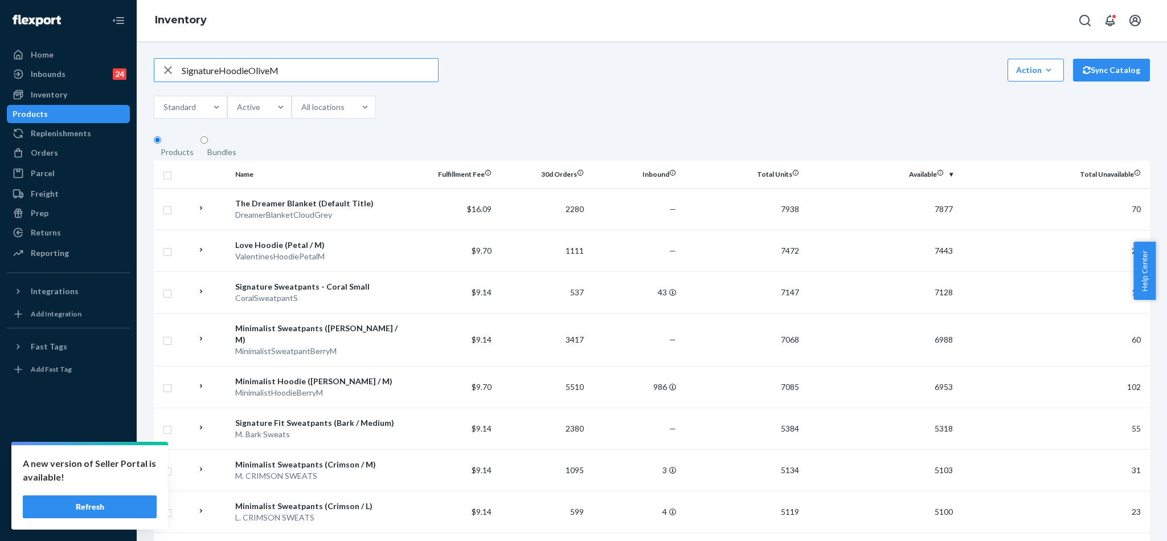
type input "SignatureHoodieOliveM"
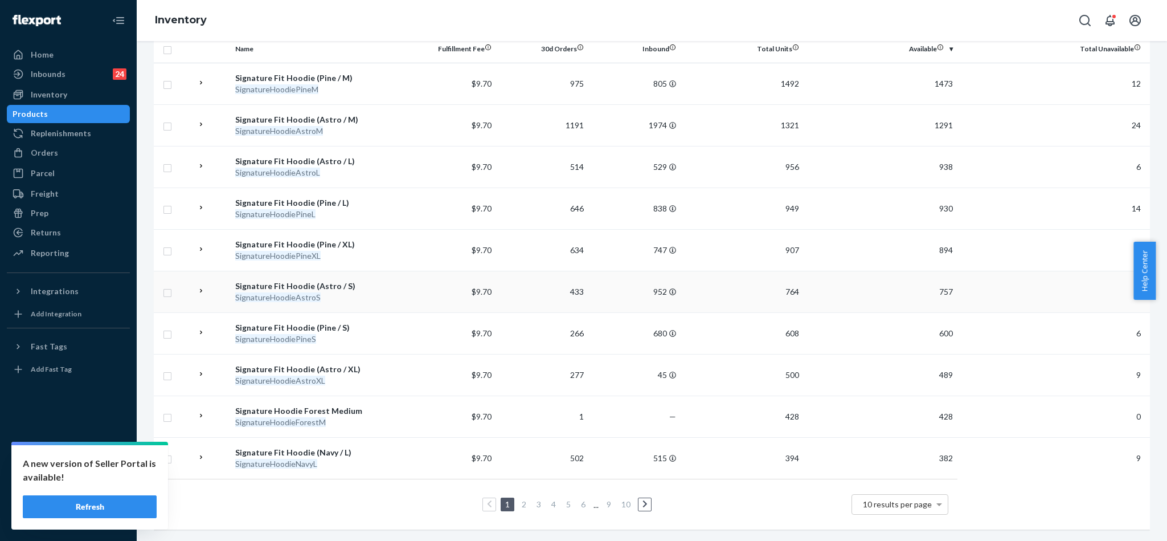
scroll to position [149, 0]
click at [520, 499] on link "2" at bounding box center [524, 504] width 9 height 10
click at [534, 499] on link "3" at bounding box center [538, 504] width 9 height 10
click at [549, 499] on link "4" at bounding box center [553, 504] width 9 height 10
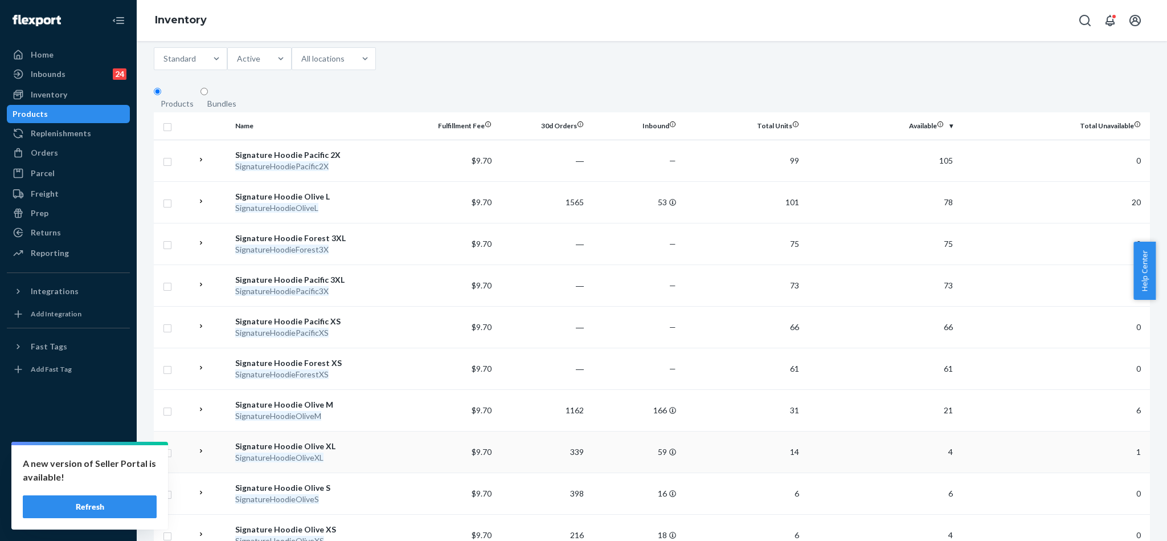
scroll to position [85, 0]
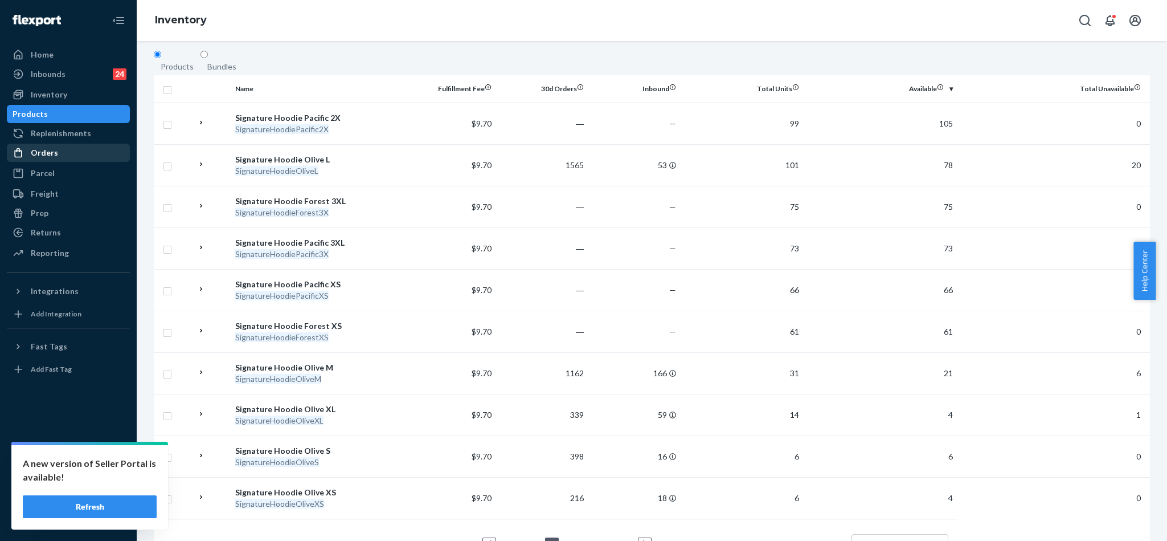
click at [55, 154] on div "Orders" at bounding box center [44, 152] width 27 height 11
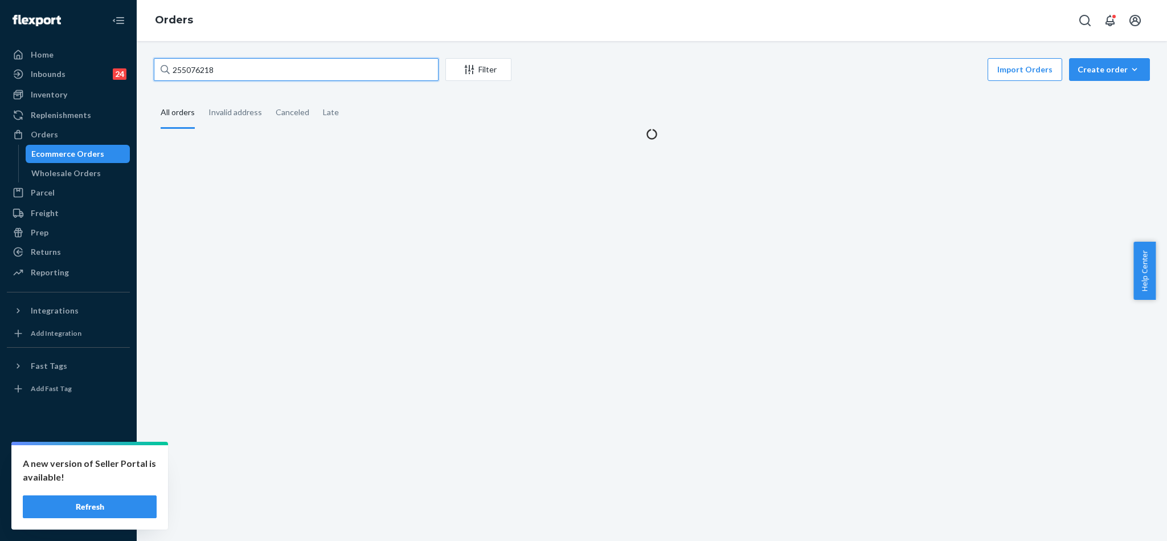
drag, startPoint x: 171, startPoint y: 52, endPoint x: 163, endPoint y: 50, distance: 8.3
click at [163, 50] on div "255076218 Filter Import Orders Create order Ecommerce order Removal order All o…" at bounding box center [652, 291] width 1031 height 500
paste input "255248469"
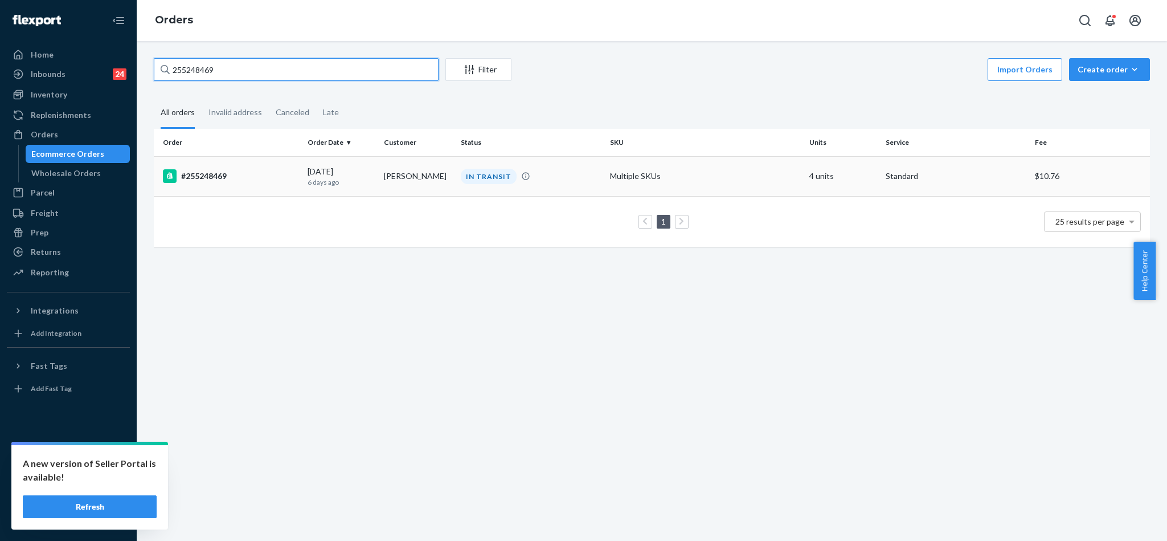
type input "255248469"
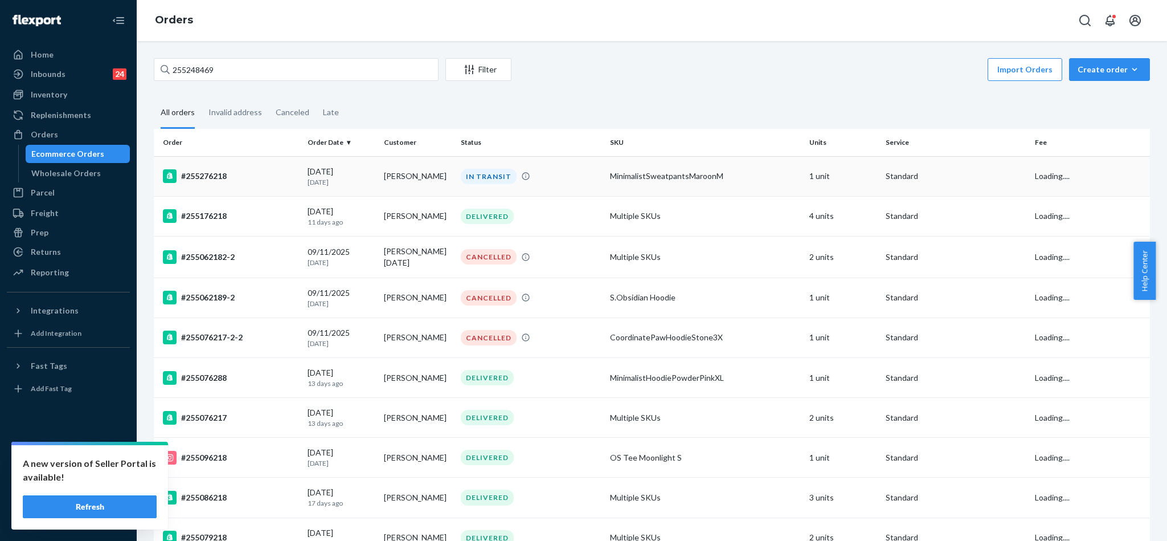
click at [219, 173] on div "#255276218" at bounding box center [231, 176] width 136 height 14
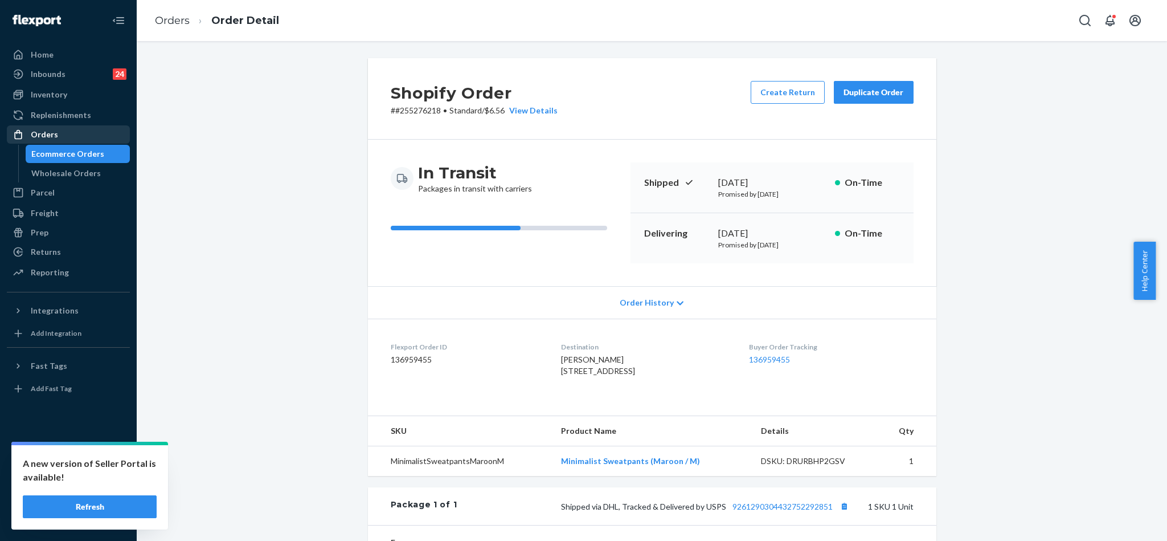
click at [55, 132] on div "Orders" at bounding box center [44, 134] width 27 height 11
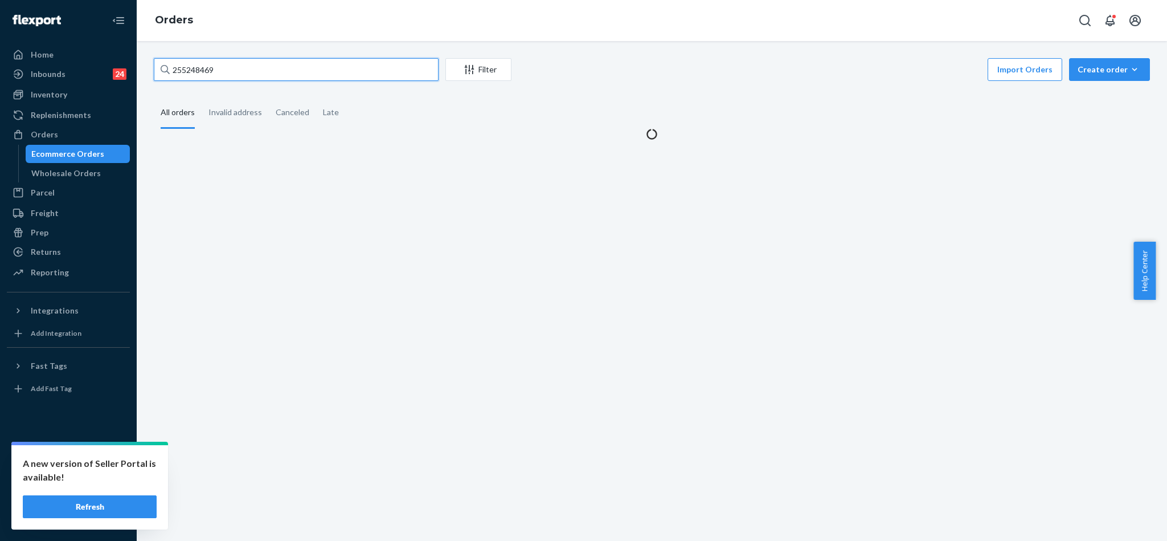
drag, startPoint x: 227, startPoint y: 72, endPoint x: 120, endPoint y: 39, distance: 111.9
click at [120, 39] on div "Home Inbounds 24 Shipping Plans Problems 24 Inventory Products Replenishments O…" at bounding box center [583, 270] width 1167 height 541
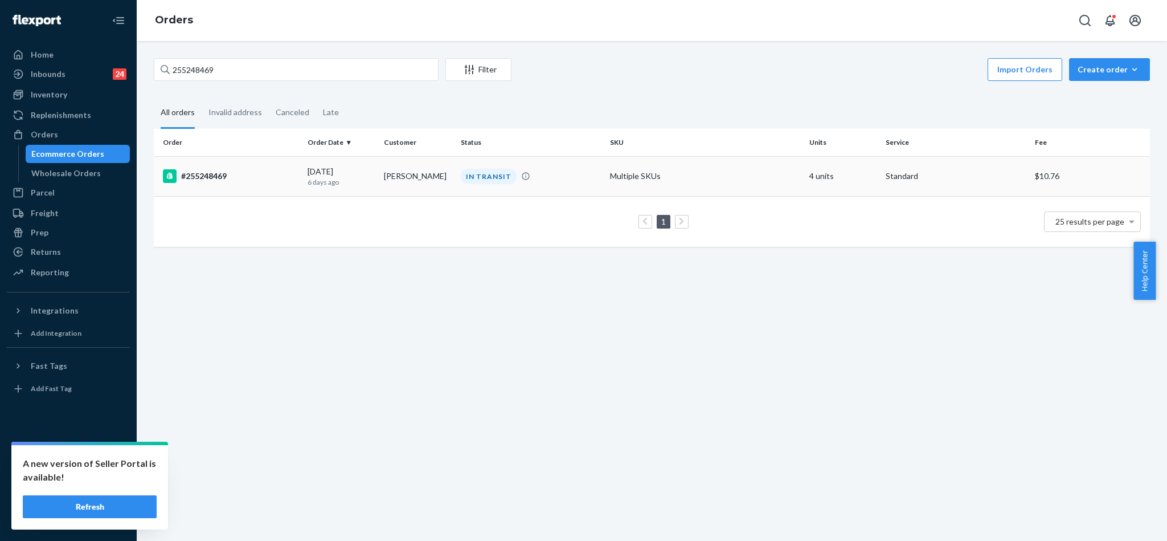
click at [209, 173] on div "#255248469" at bounding box center [231, 176] width 136 height 14
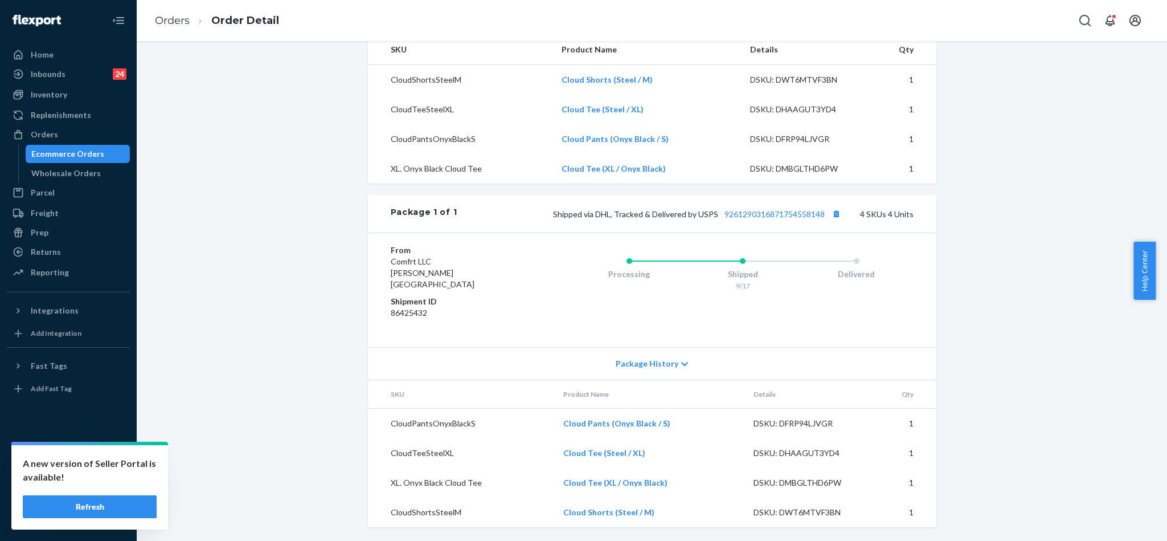
scroll to position [395, 0]
click at [795, 219] on link "9261290316871754558148" at bounding box center [775, 214] width 100 height 10
click at [72, 132] on div "Orders" at bounding box center [68, 134] width 121 height 16
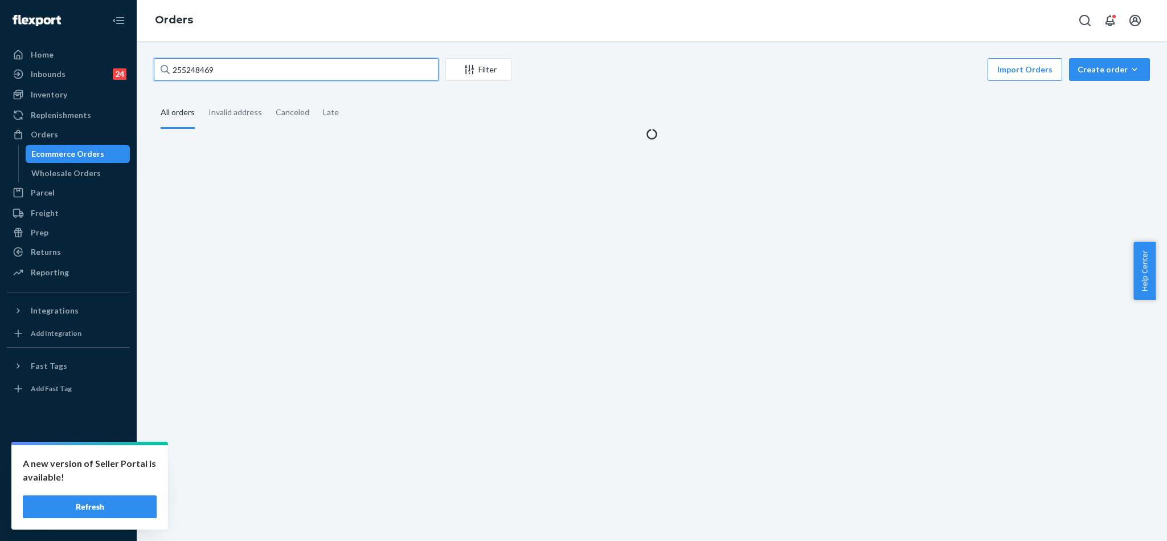
drag, startPoint x: 253, startPoint y: 68, endPoint x: 96, endPoint y: 6, distance: 168.8
click at [96, 6] on div "Home Inbounds 24 Shipping Plans Problems 24 Inventory Products Replenishments O…" at bounding box center [583, 270] width 1167 height 541
paste input "255139548"
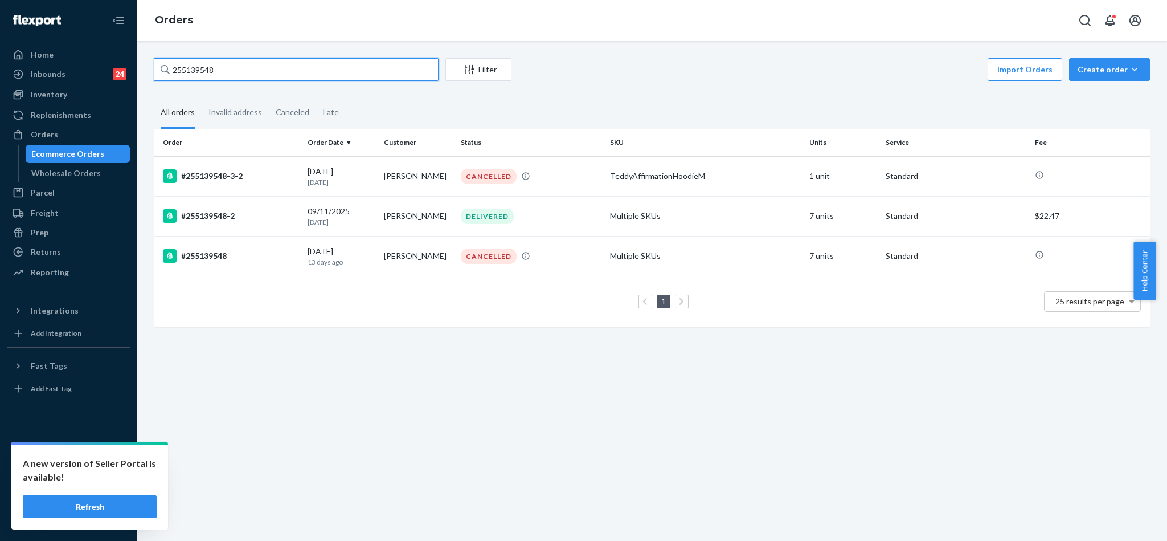
type input "255139548"
drag, startPoint x: 235, startPoint y: 64, endPoint x: 120, endPoint y: 64, distance: 115.1
click at [120, 64] on div "Home Inbounds 24 Shipping Plans Problems 24 Inventory Products Replenishments O…" at bounding box center [583, 270] width 1167 height 541
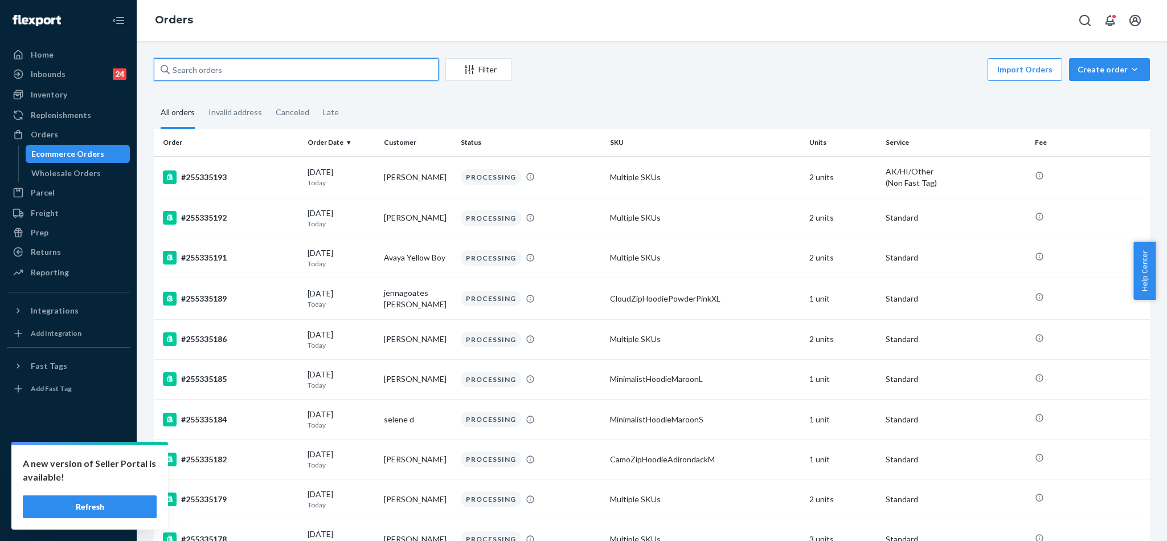
click at [255, 67] on input "text" at bounding box center [296, 69] width 285 height 23
paste input "255188274"
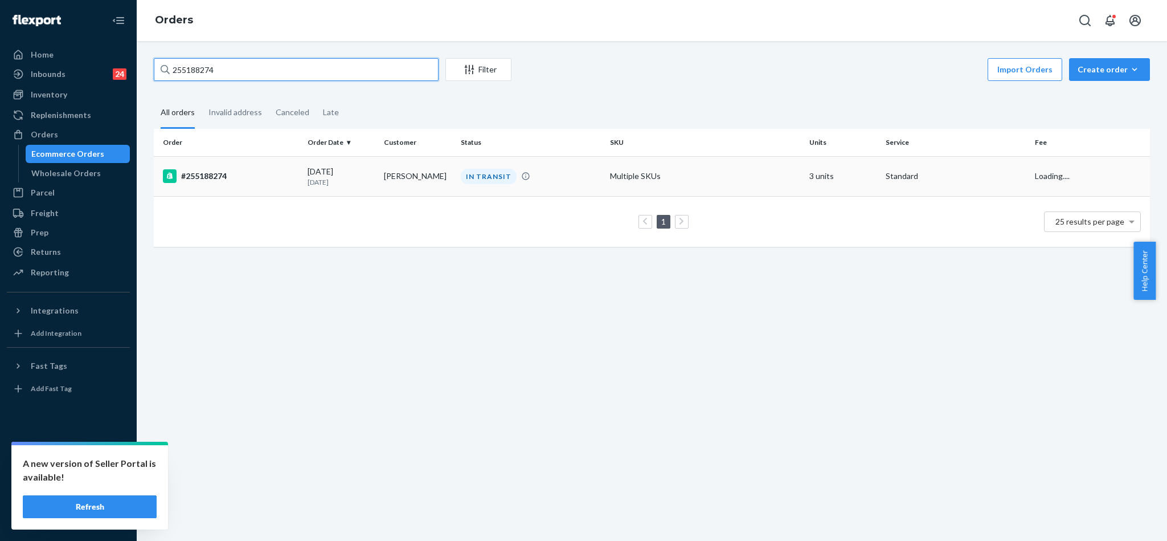
type input "255188274"
click at [207, 173] on div "#255188274" at bounding box center [231, 176] width 136 height 14
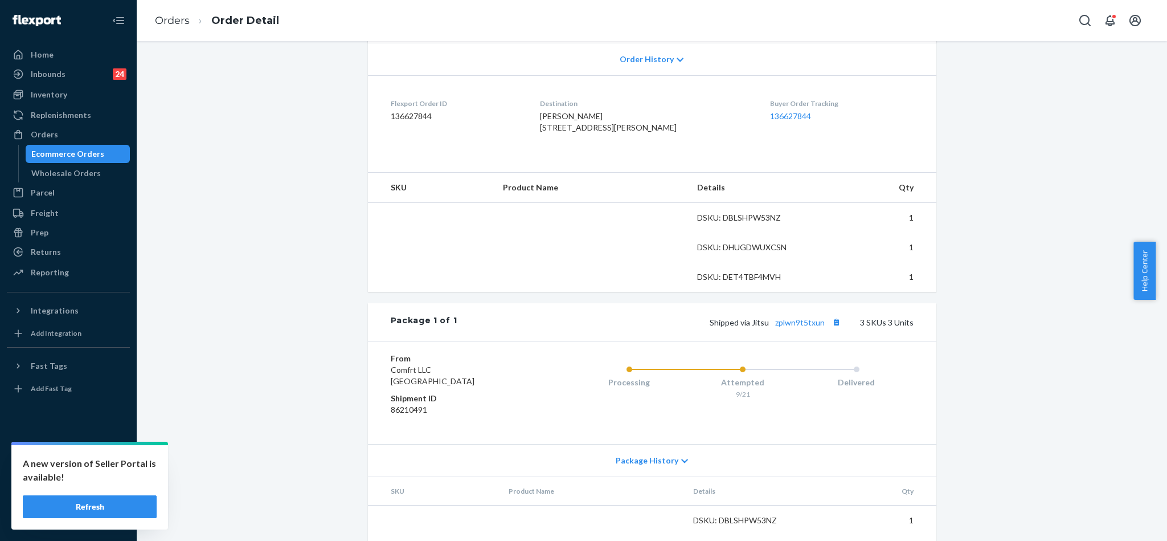
scroll to position [256, 0]
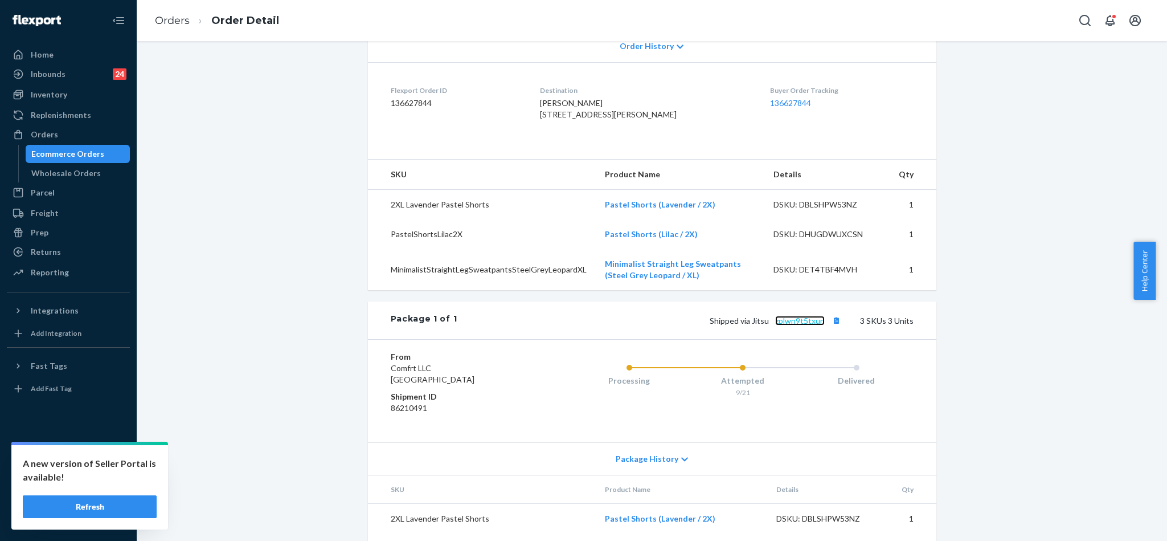
click at [794, 325] on link "zplwn9t5txun" at bounding box center [800, 321] width 50 height 10
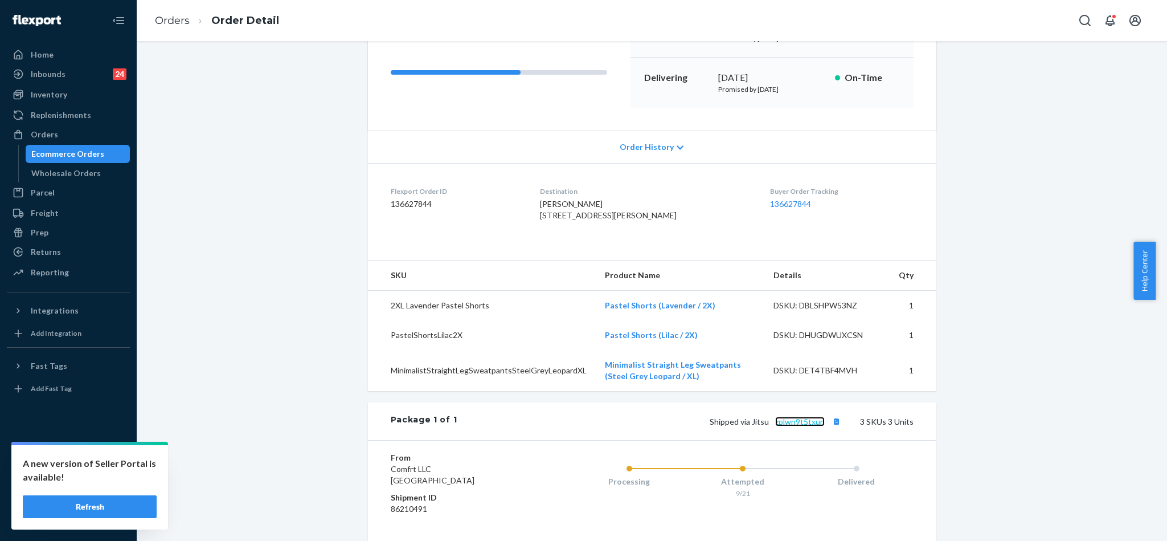
scroll to position [0, 0]
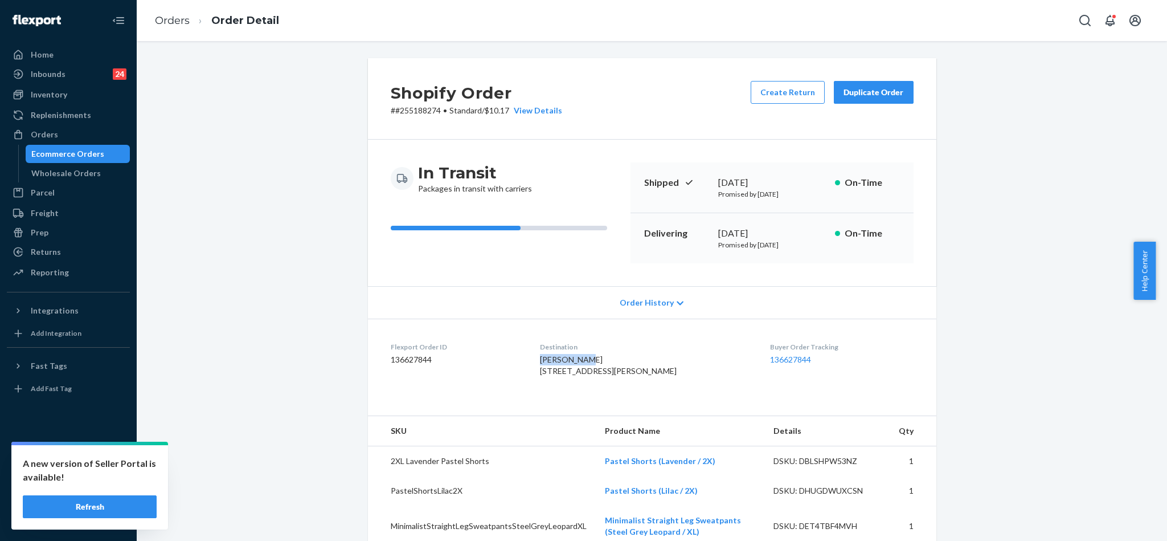
drag, startPoint x: 542, startPoint y: 359, endPoint x: 594, endPoint y: 354, distance: 51.5
click at [594, 354] on dl "Flexport Order ID 136627844 Destination [PERSON_NAME] [STREET_ADDRESS][PERSON_N…" at bounding box center [652, 360] width 569 height 85
click at [419, 113] on p "# #255188274 • Standard / $10.17 View Details" at bounding box center [476, 110] width 171 height 11
click at [60, 130] on div "Orders" at bounding box center [68, 134] width 121 height 16
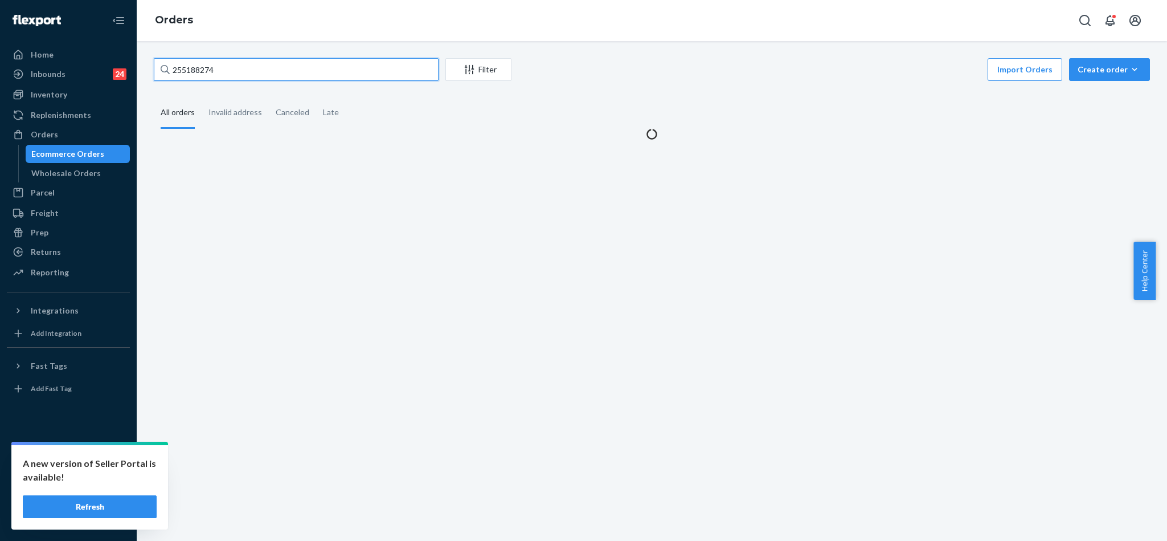
drag, startPoint x: 262, startPoint y: 72, endPoint x: 165, endPoint y: 48, distance: 99.8
click at [165, 50] on div "255188274 Filter Import Orders Create order Ecommerce order Removal order All o…" at bounding box center [652, 291] width 1031 height 500
paste input "255220669"
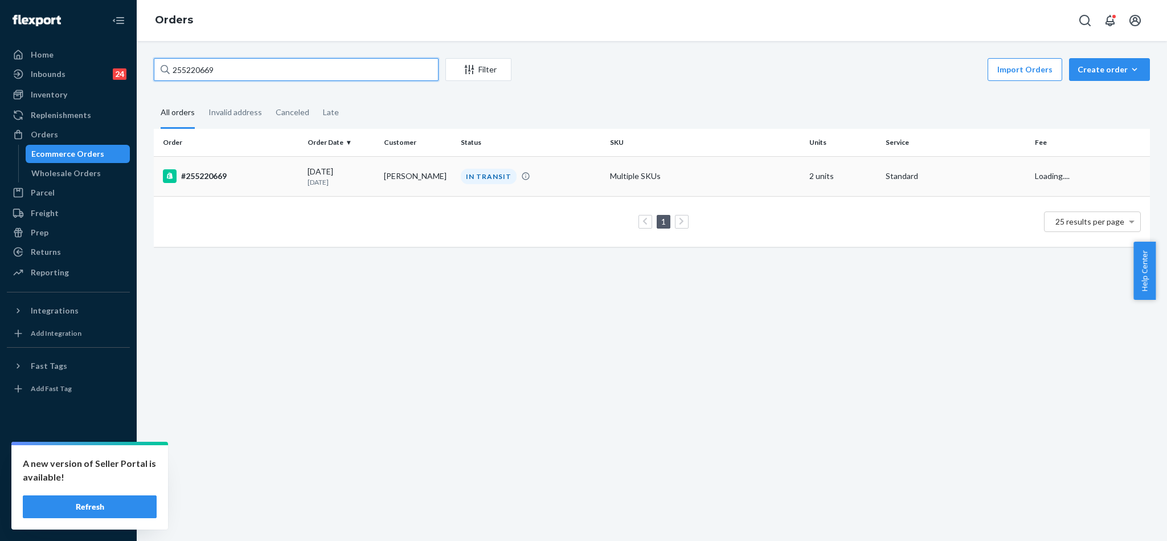
type input "255220669"
click at [218, 177] on div "#255220669" at bounding box center [231, 176] width 136 height 14
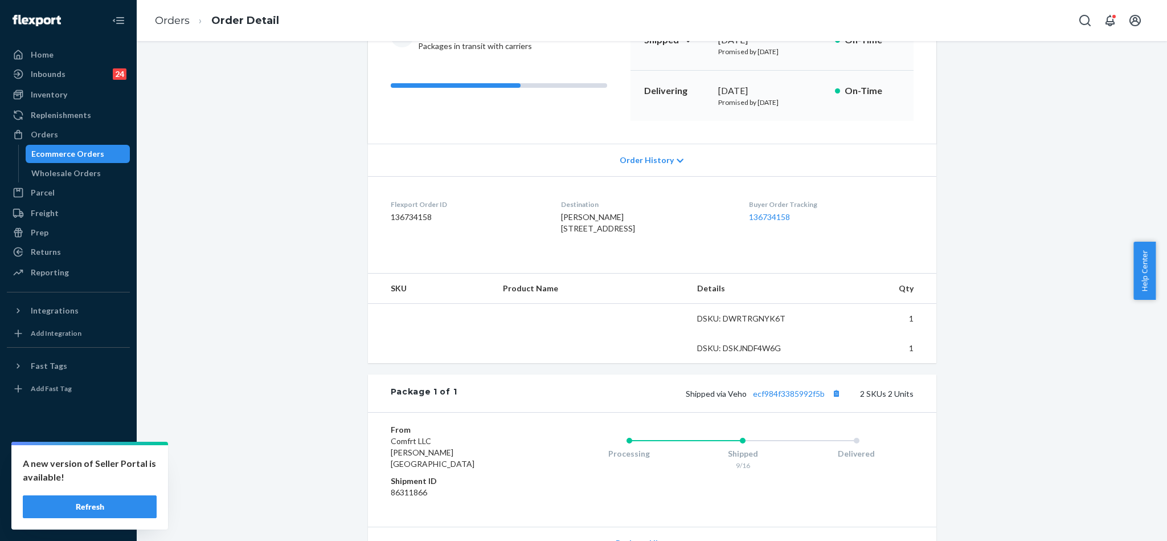
scroll to position [256, 0]
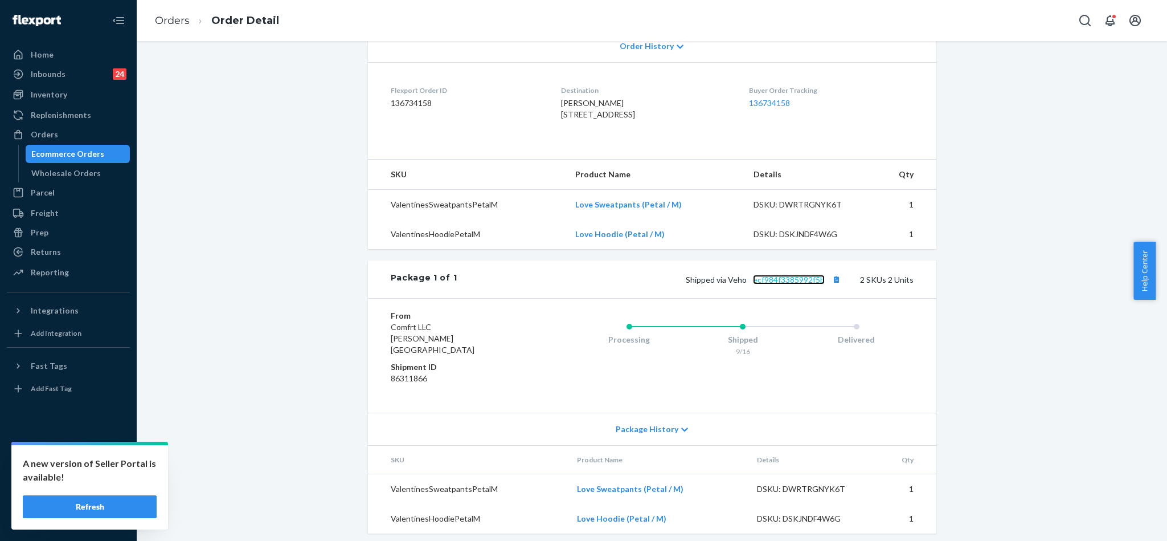
click at [808, 284] on link "ecf984f3385992f5b" at bounding box center [789, 280] width 72 height 10
drag, startPoint x: 820, startPoint y: 306, endPoint x: 749, endPoint y: 306, distance: 71.8
click at [749, 284] on span "Shipped via Veho ecf984f3385992f5b" at bounding box center [765, 280] width 158 height 10
